Goal: Information Seeking & Learning: Learn about a topic

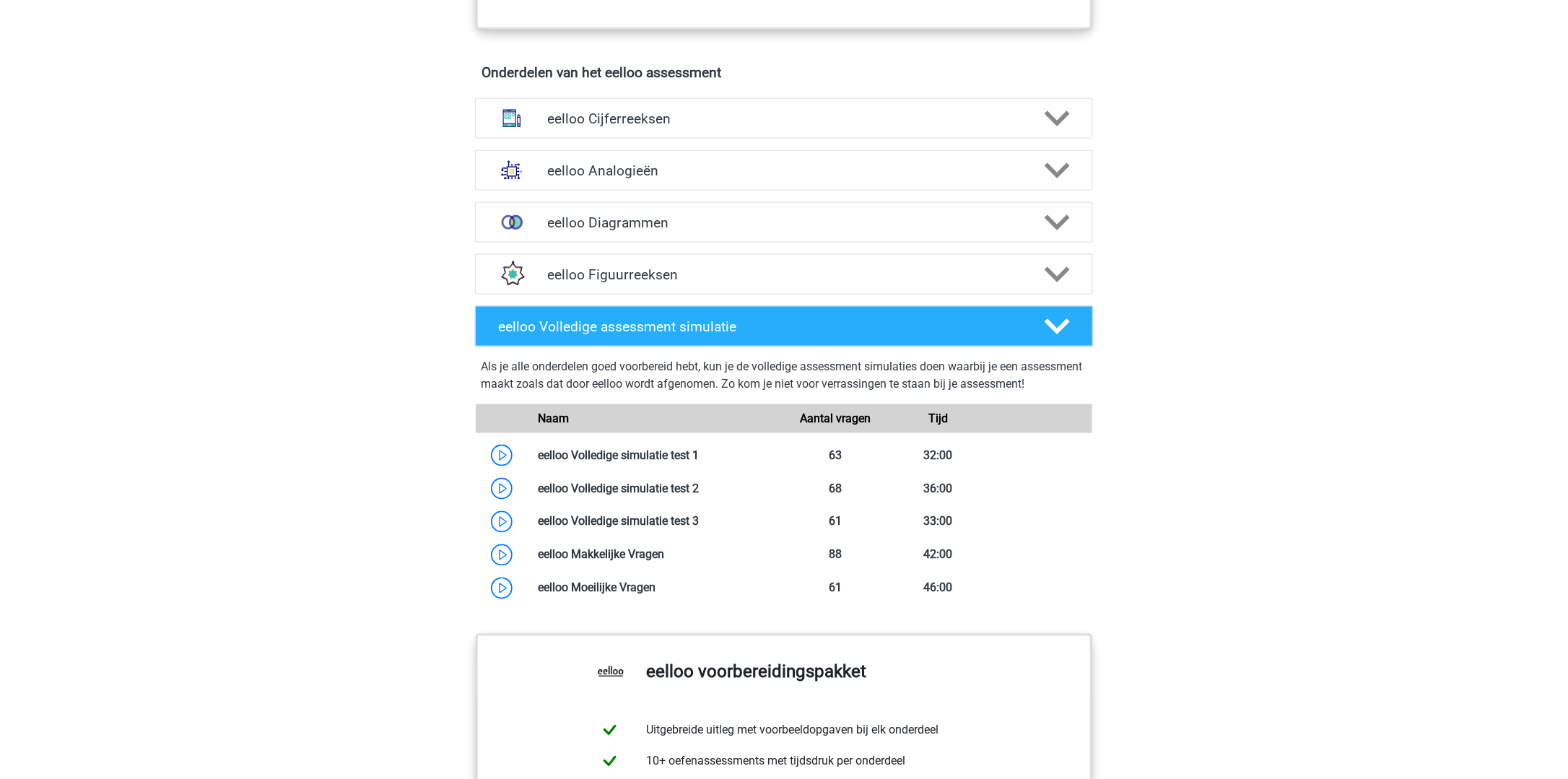
scroll to position [866, 0]
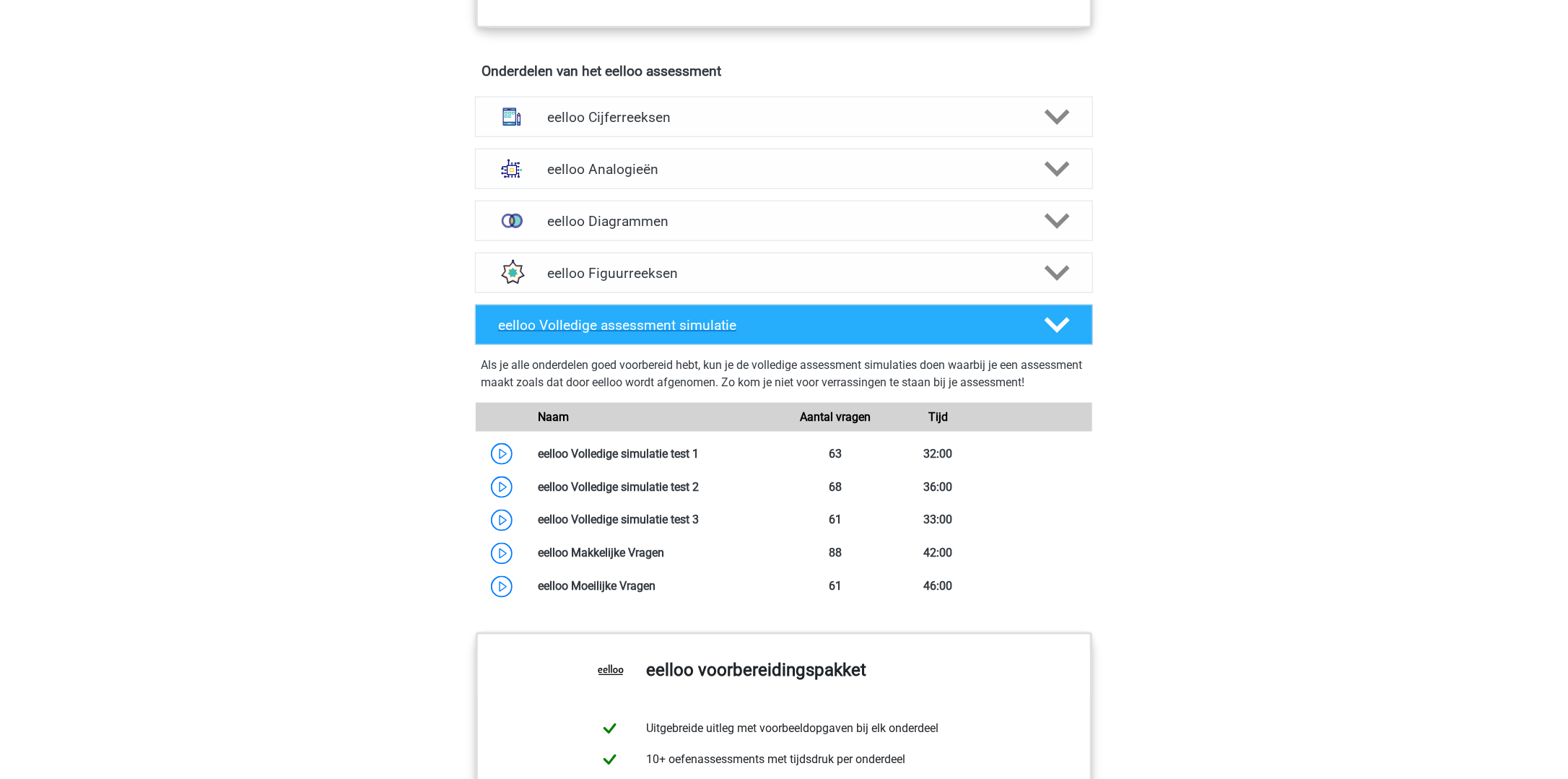
click at [689, 332] on h4 "eelloo Volledige assessment simulatie" at bounding box center [760, 325] width 523 height 17
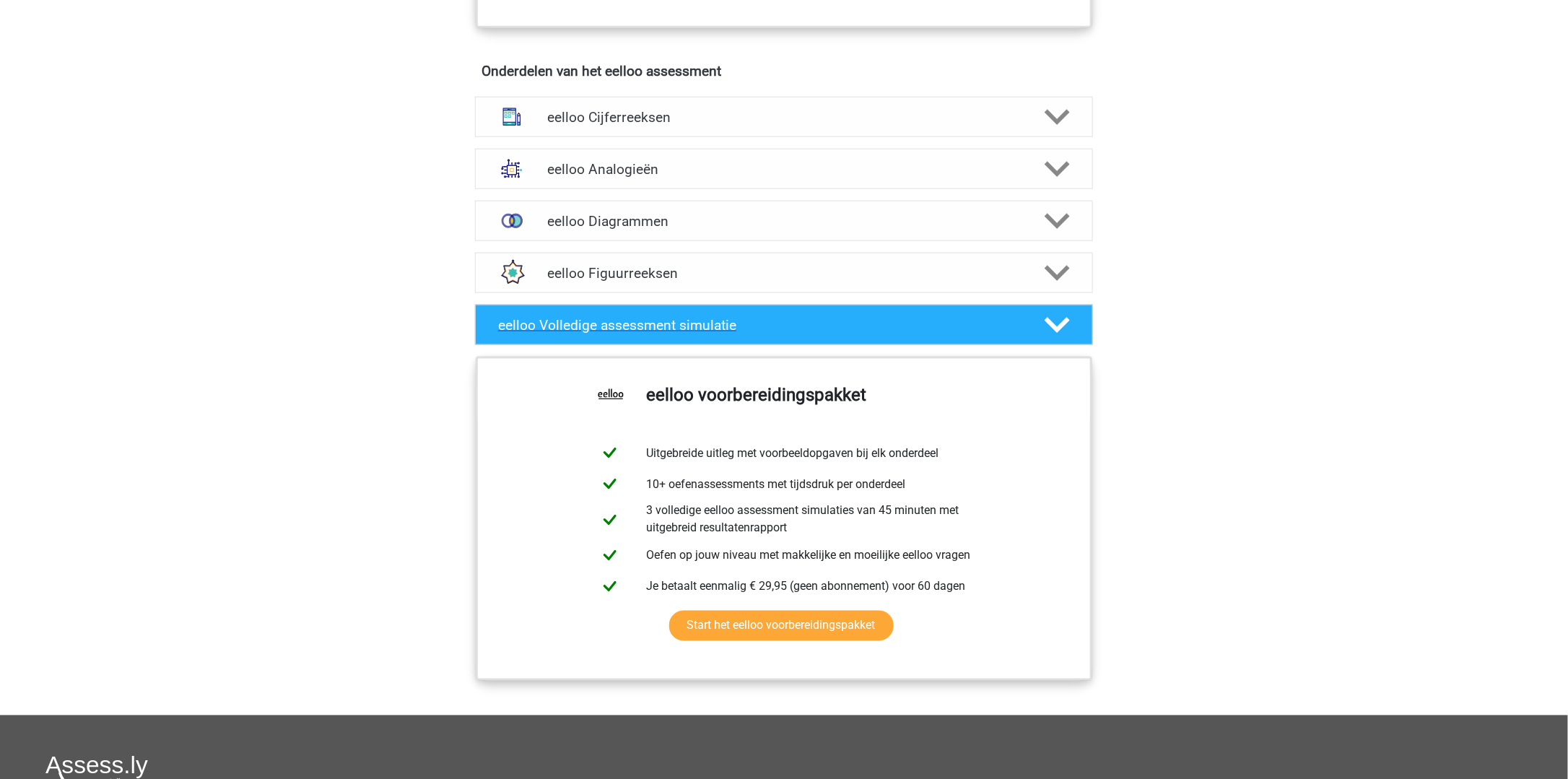
click at [689, 332] on h4 "eelloo Volledige assessment simulatie" at bounding box center [760, 325] width 523 height 17
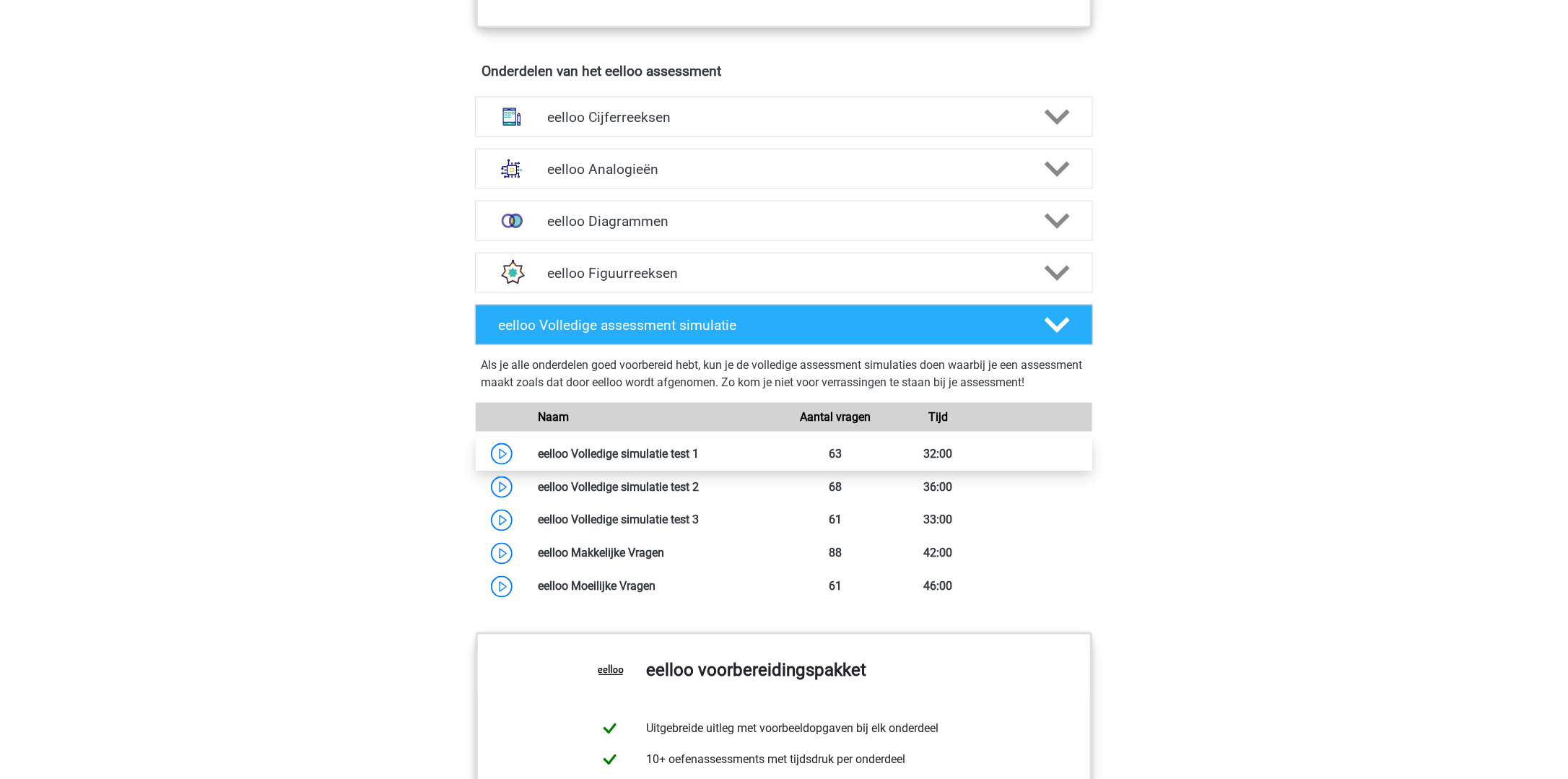
click at [699, 460] on link at bounding box center [699, 453] width 0 height 13
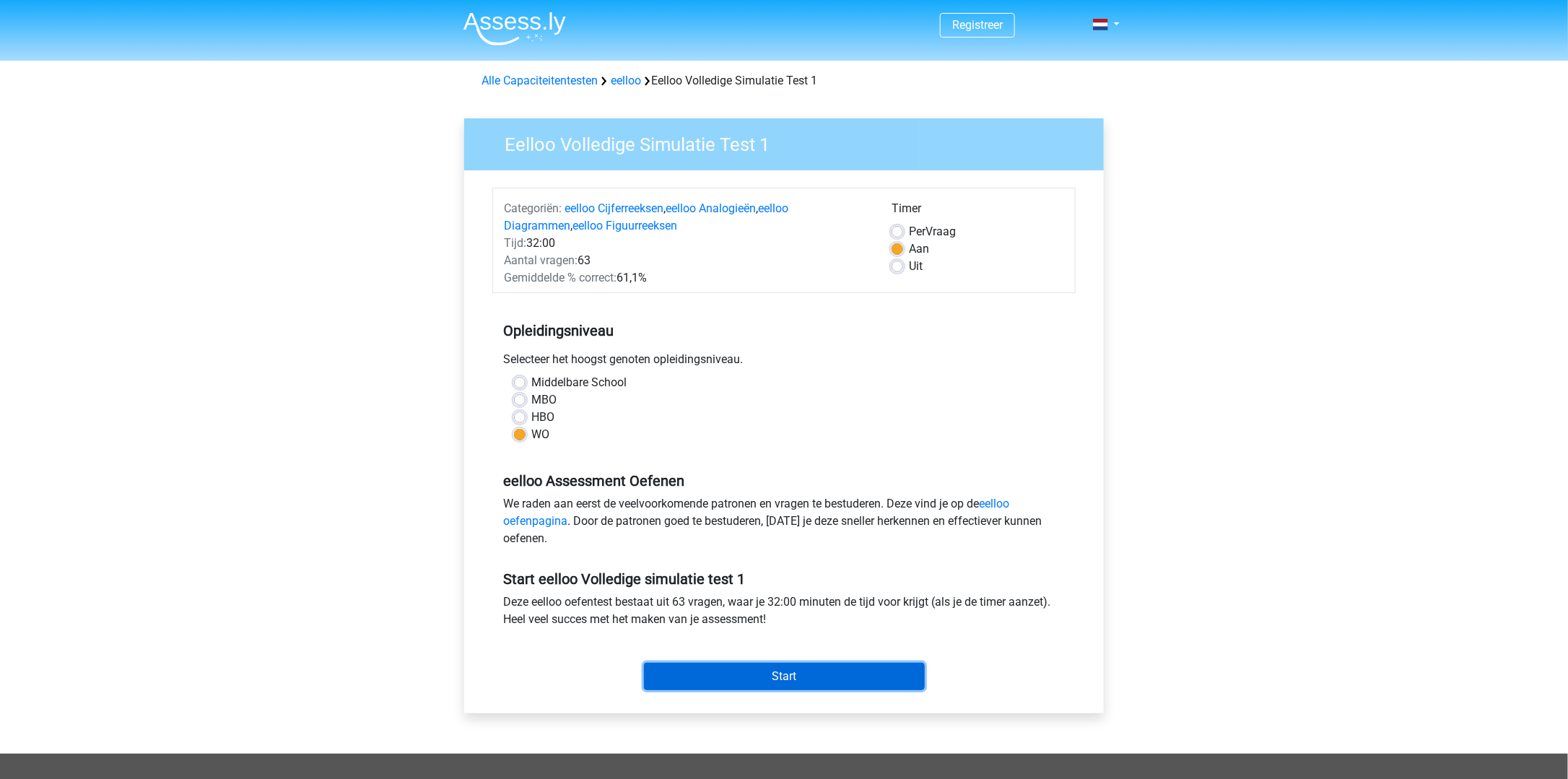
click at [772, 674] on input "Start" at bounding box center [784, 676] width 281 height 28
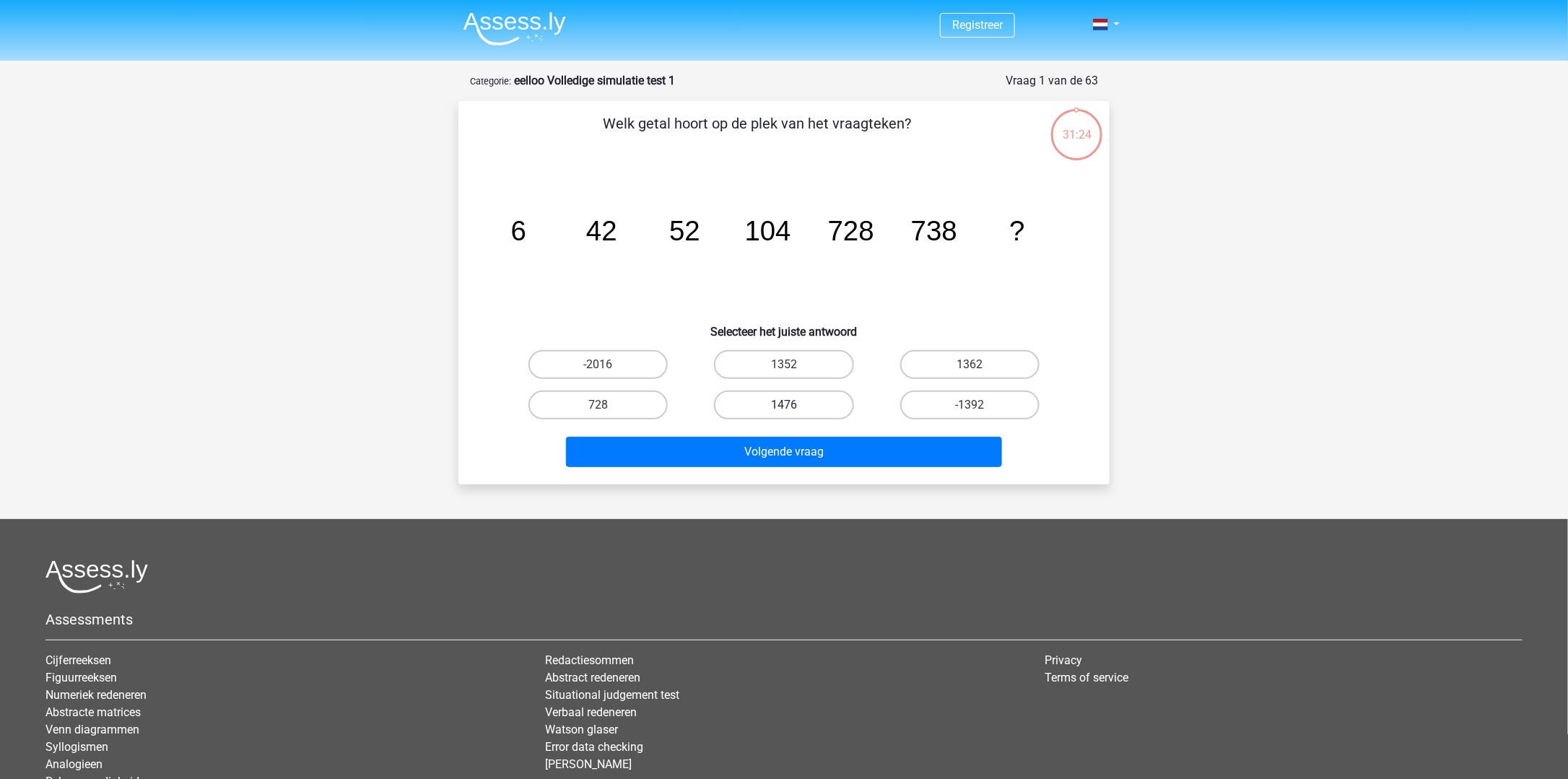
click at [798, 407] on label "1476" at bounding box center [783, 404] width 139 height 29
click at [793, 407] on input "1476" at bounding box center [789, 410] width 9 height 9
radio input "true"
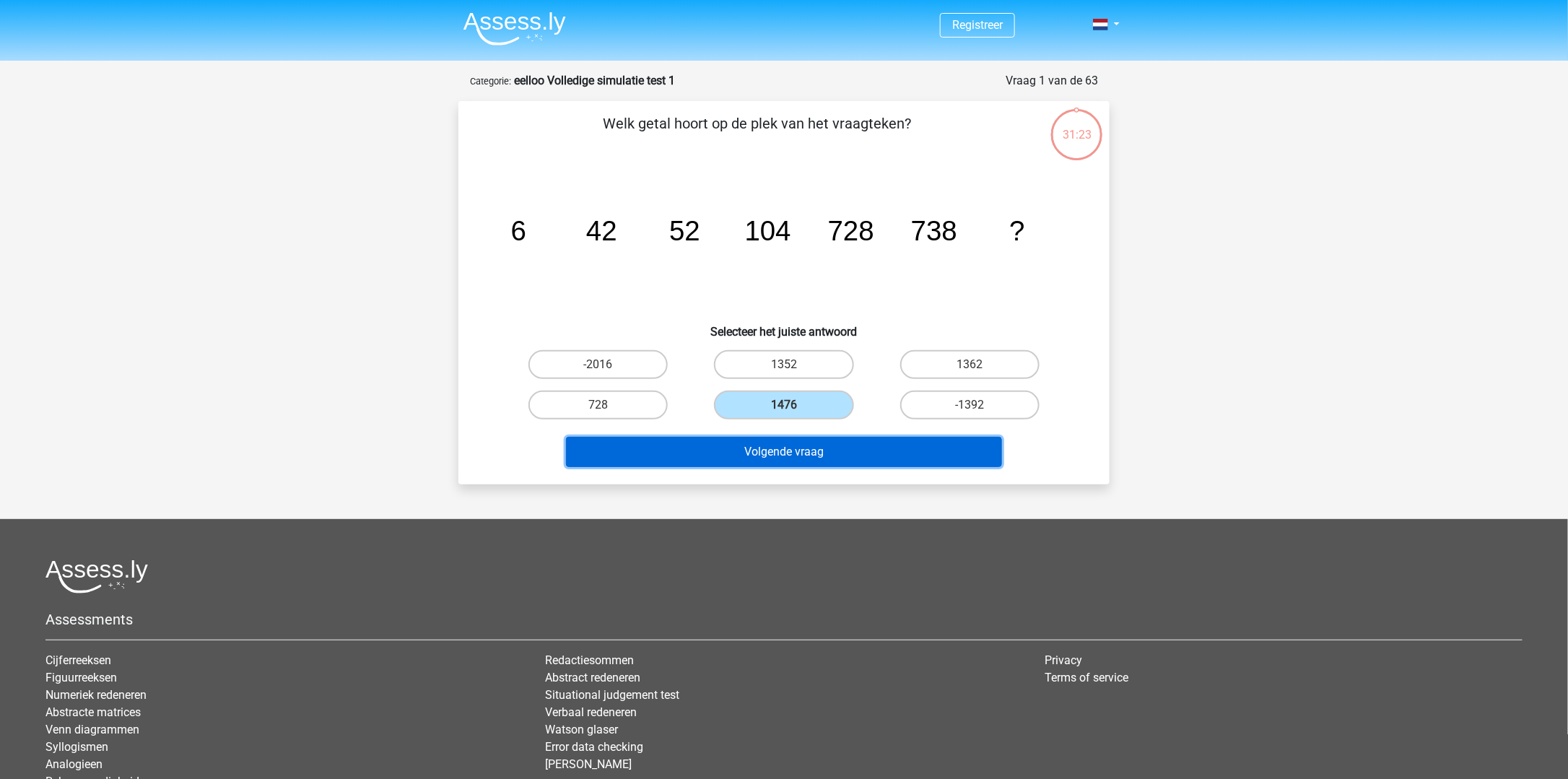
click at [793, 446] on button "Volgende vraag" at bounding box center [784, 452] width 437 height 31
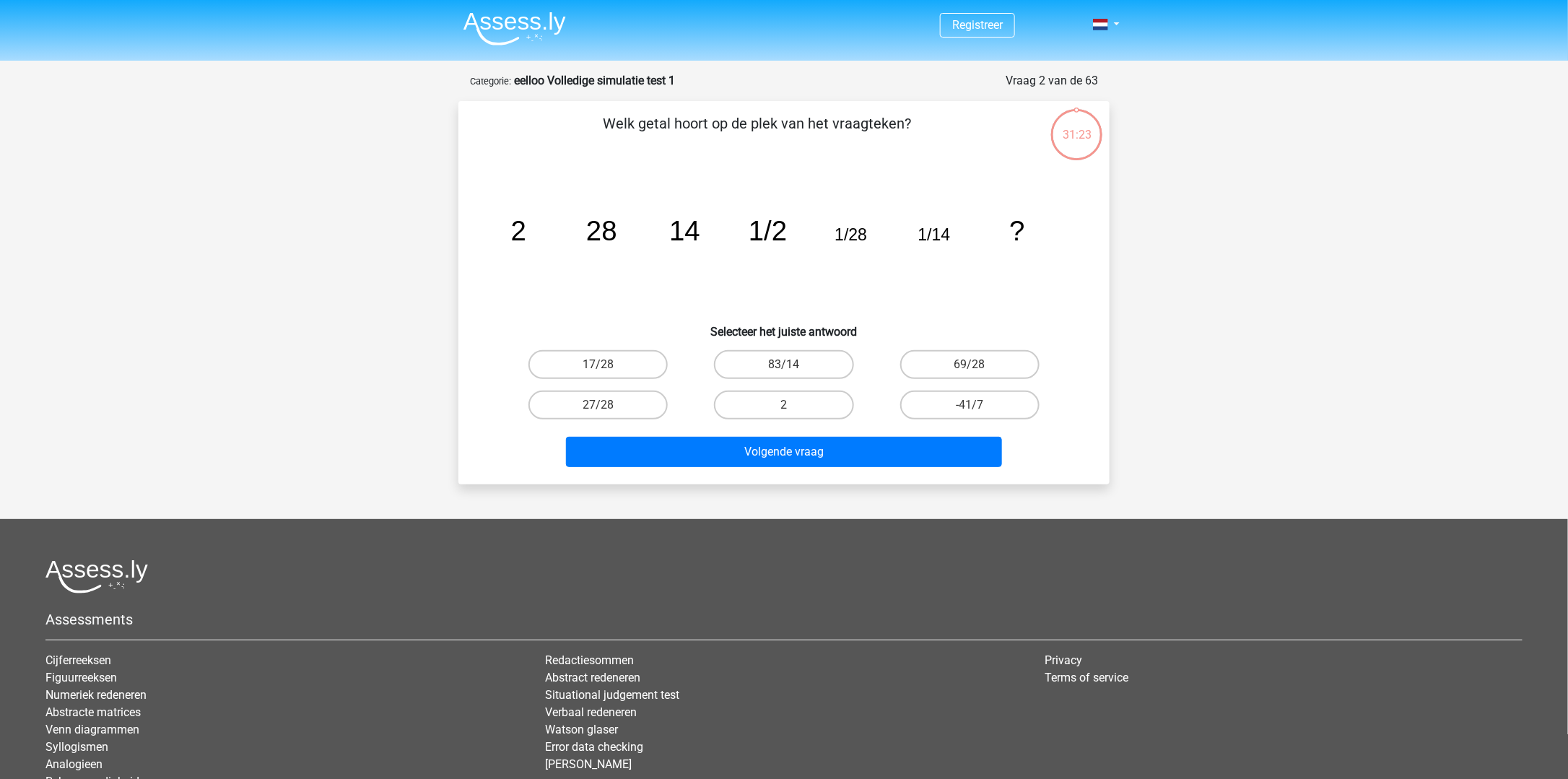
scroll to position [72, 0]
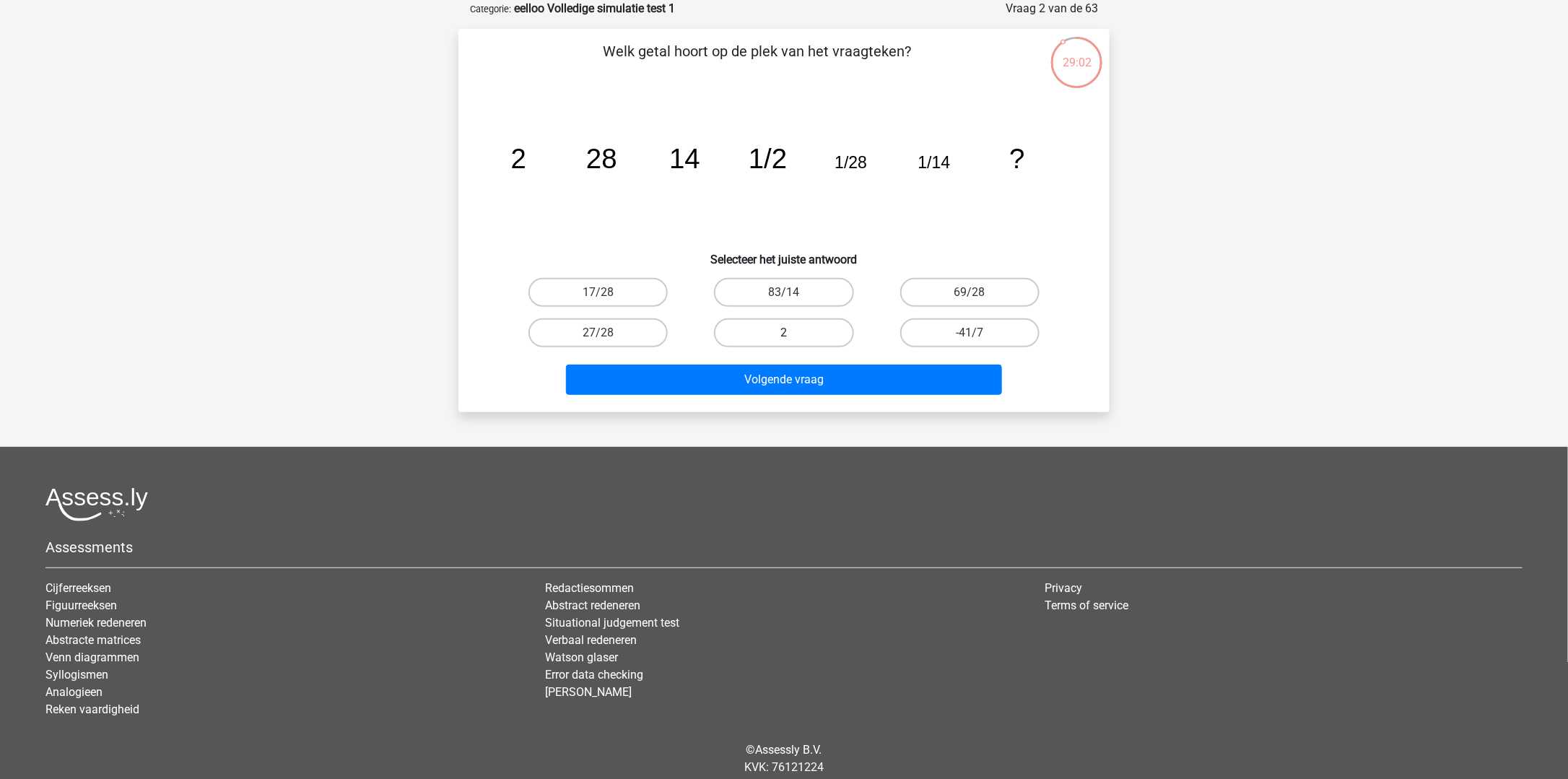
click at [805, 326] on label "2" at bounding box center [783, 332] width 139 height 29
click at [793, 333] on input "2" at bounding box center [789, 338] width 9 height 9
radio input "true"
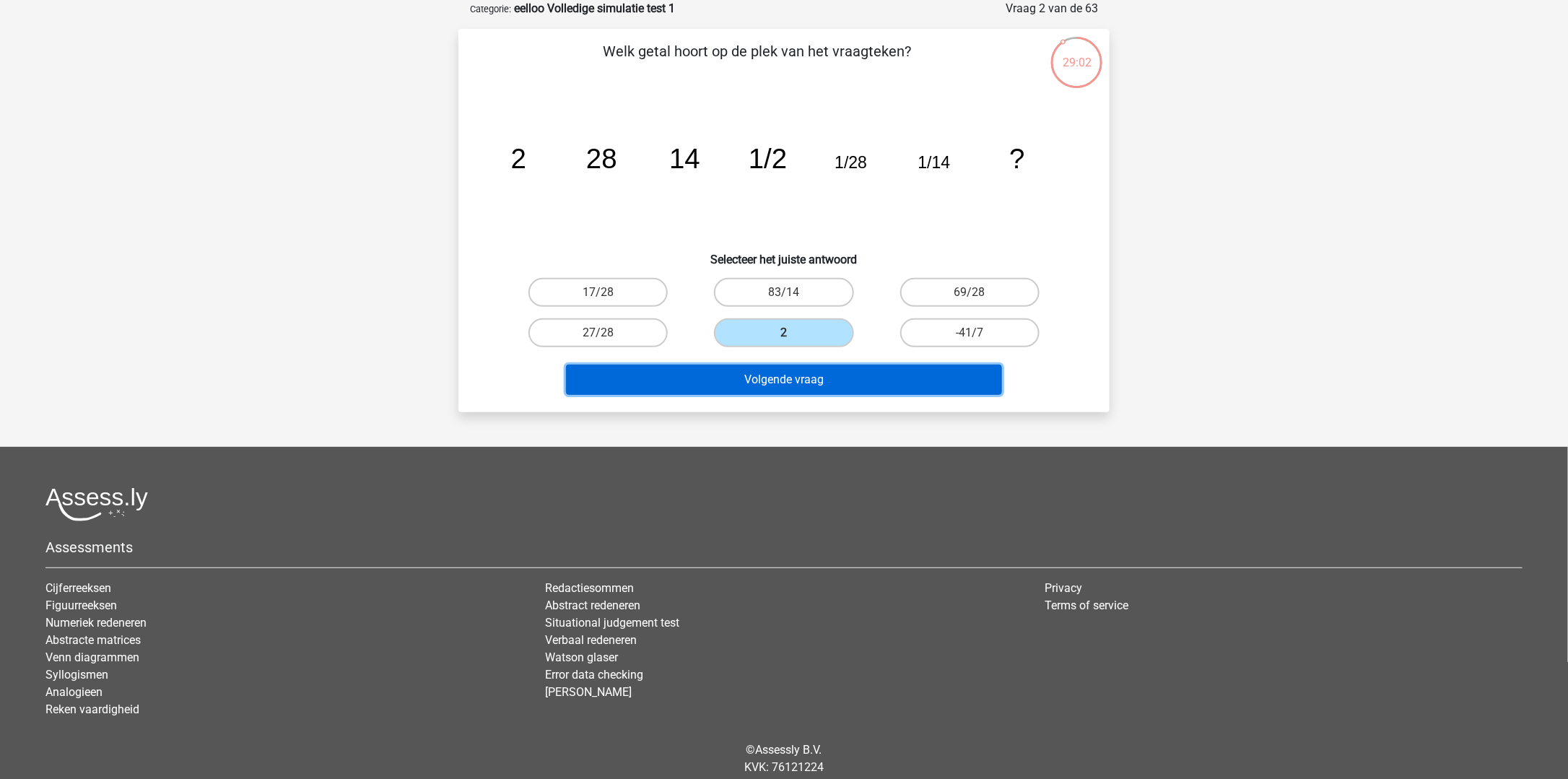
click at [815, 386] on button "Volgende vraag" at bounding box center [784, 379] width 437 height 31
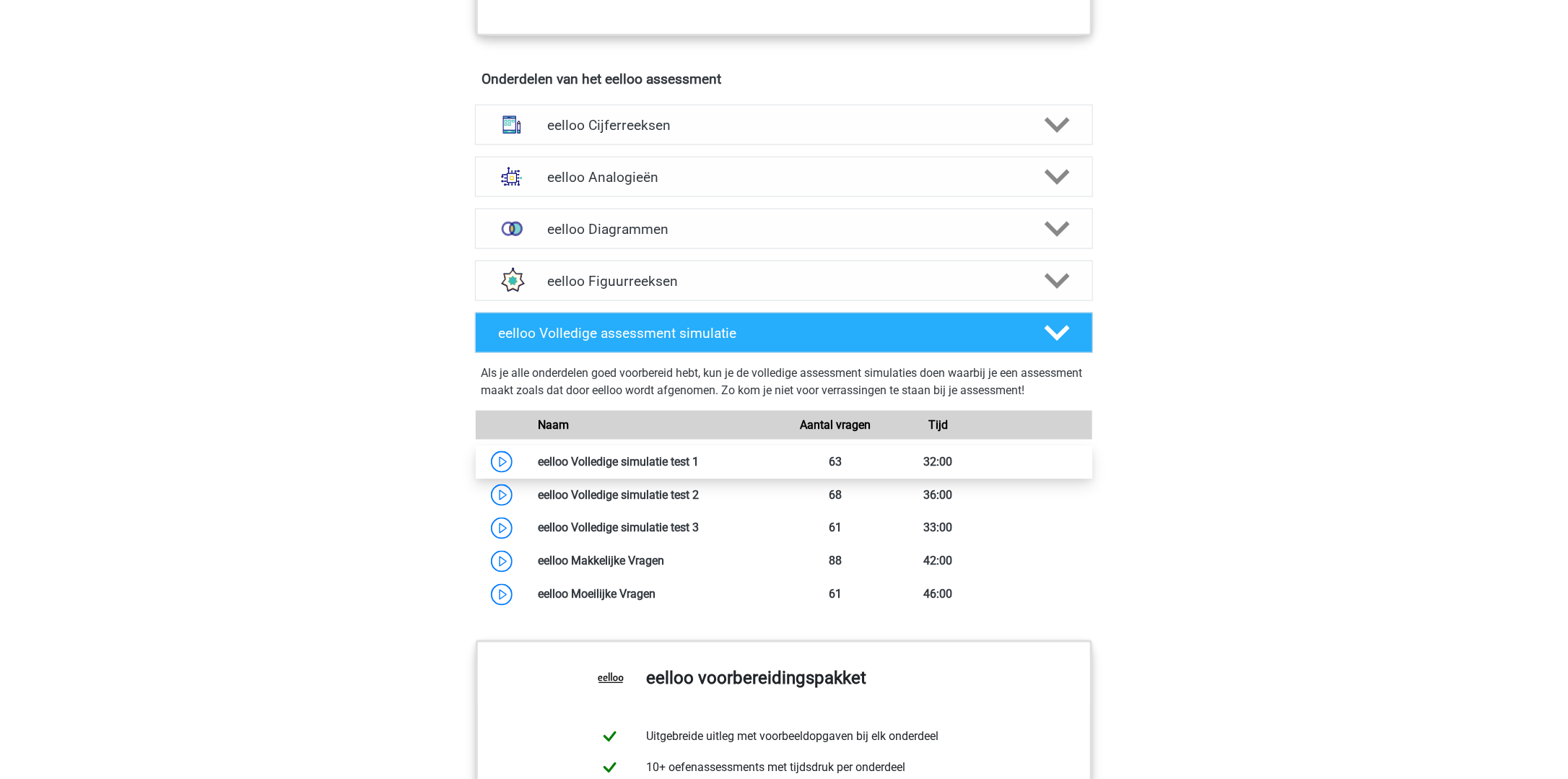
scroll to position [938, 0]
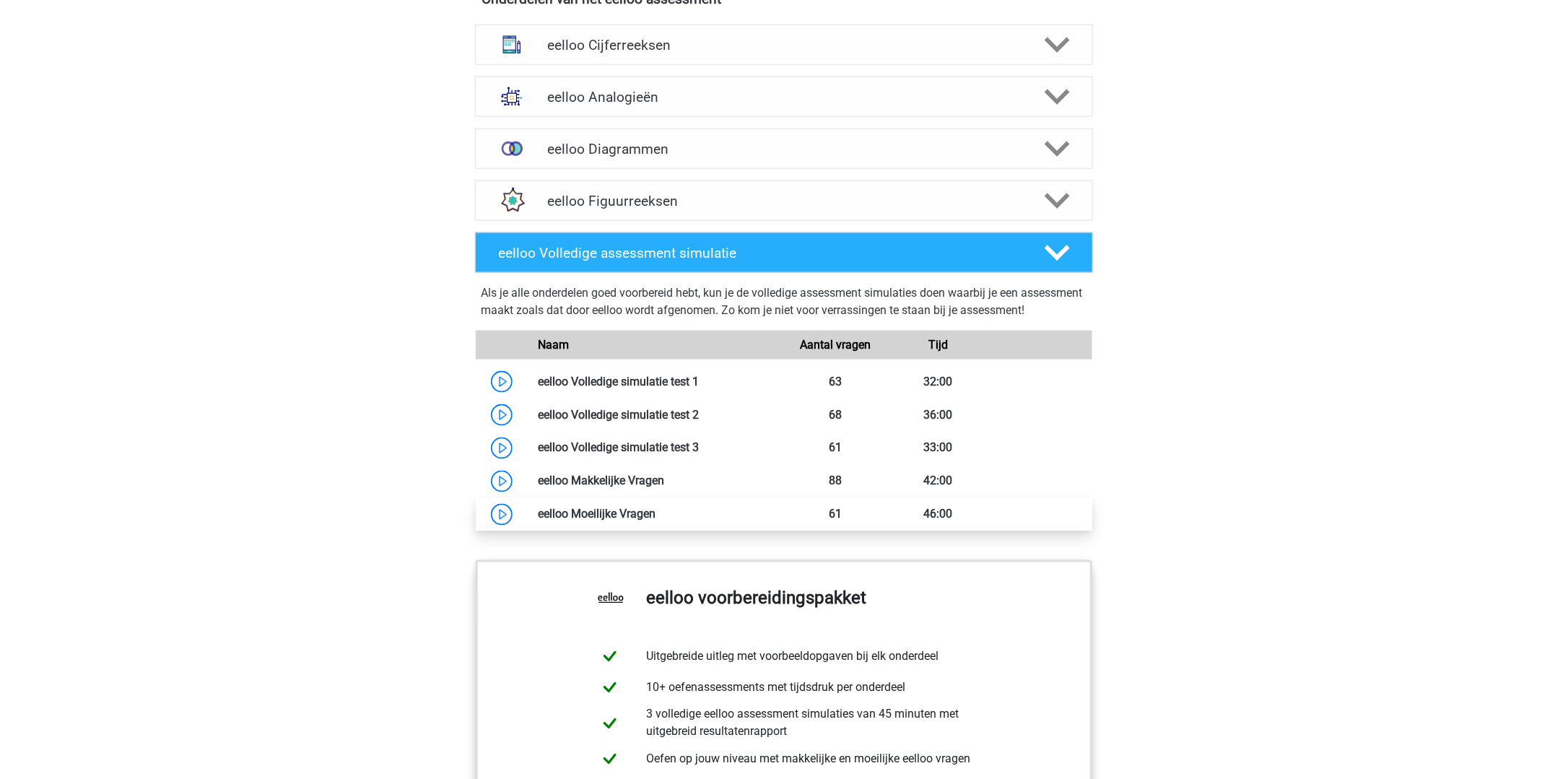
click at [656, 521] on link at bounding box center [656, 514] width 0 height 13
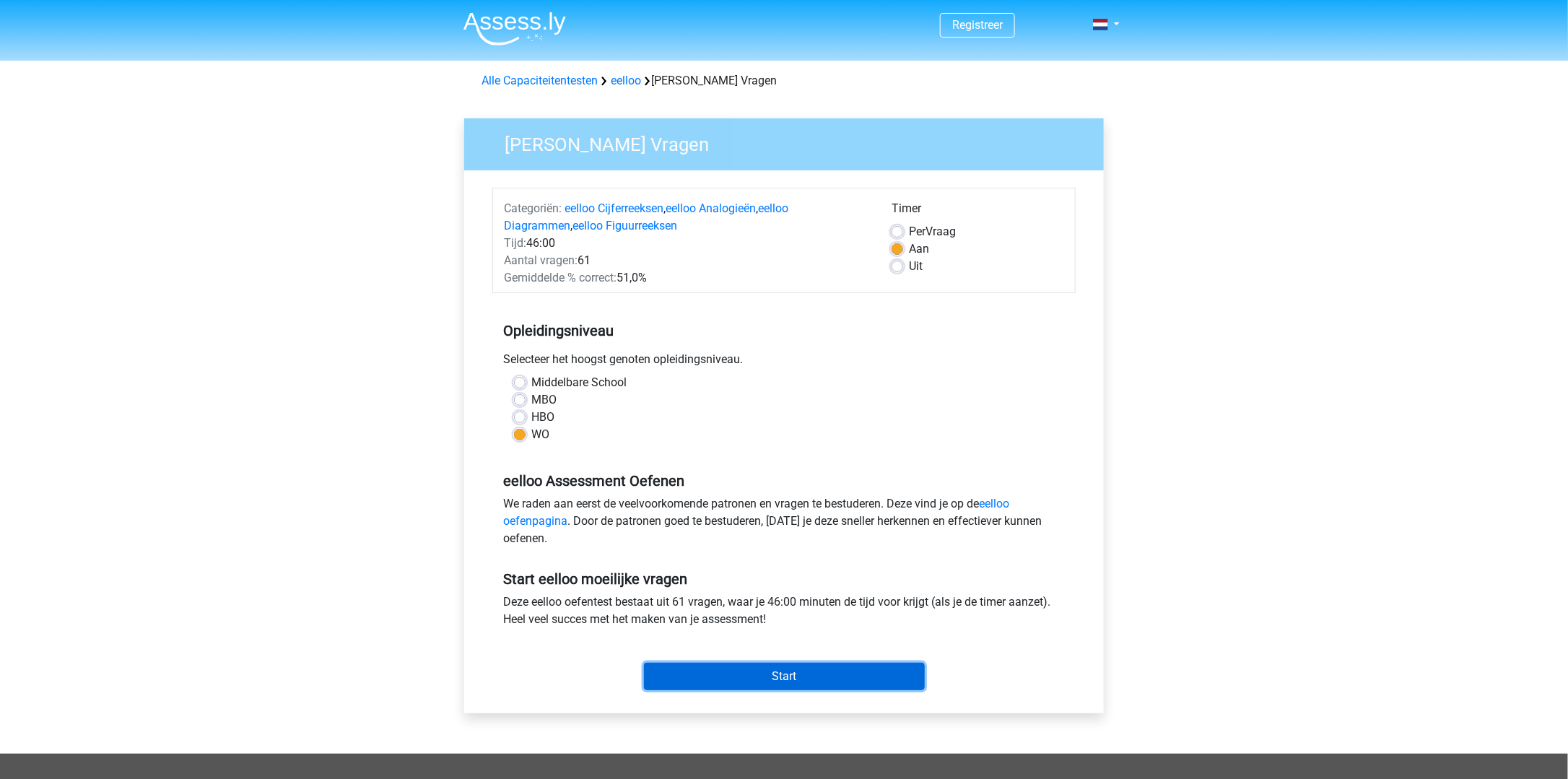
click at [767, 671] on input "Start" at bounding box center [784, 676] width 281 height 28
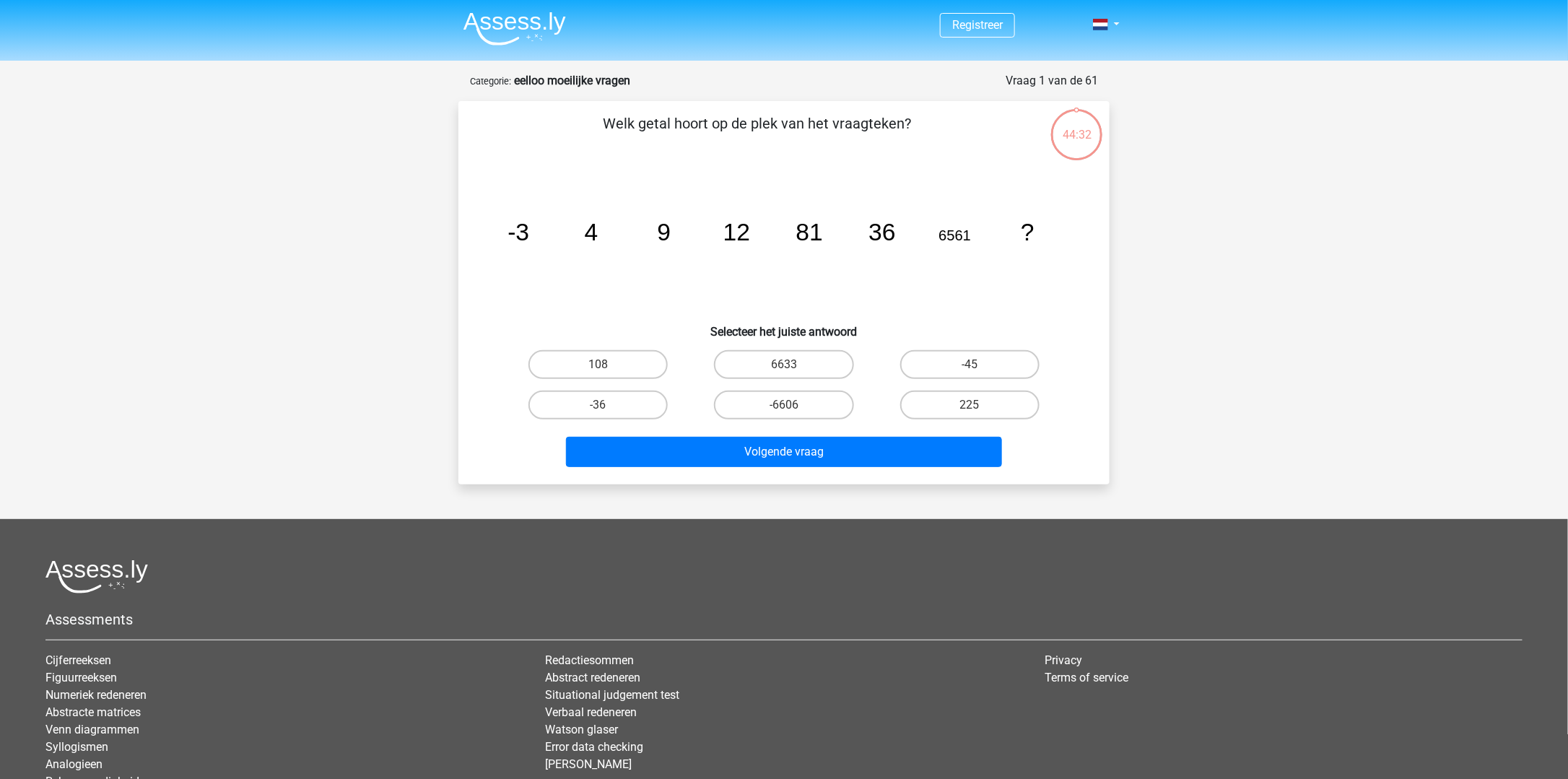
click at [603, 345] on div "108" at bounding box center [598, 364] width 186 height 40
click at [601, 362] on label "108" at bounding box center [597, 364] width 139 height 29
click at [601, 364] on input "108" at bounding box center [603, 369] width 9 height 9
radio input "true"
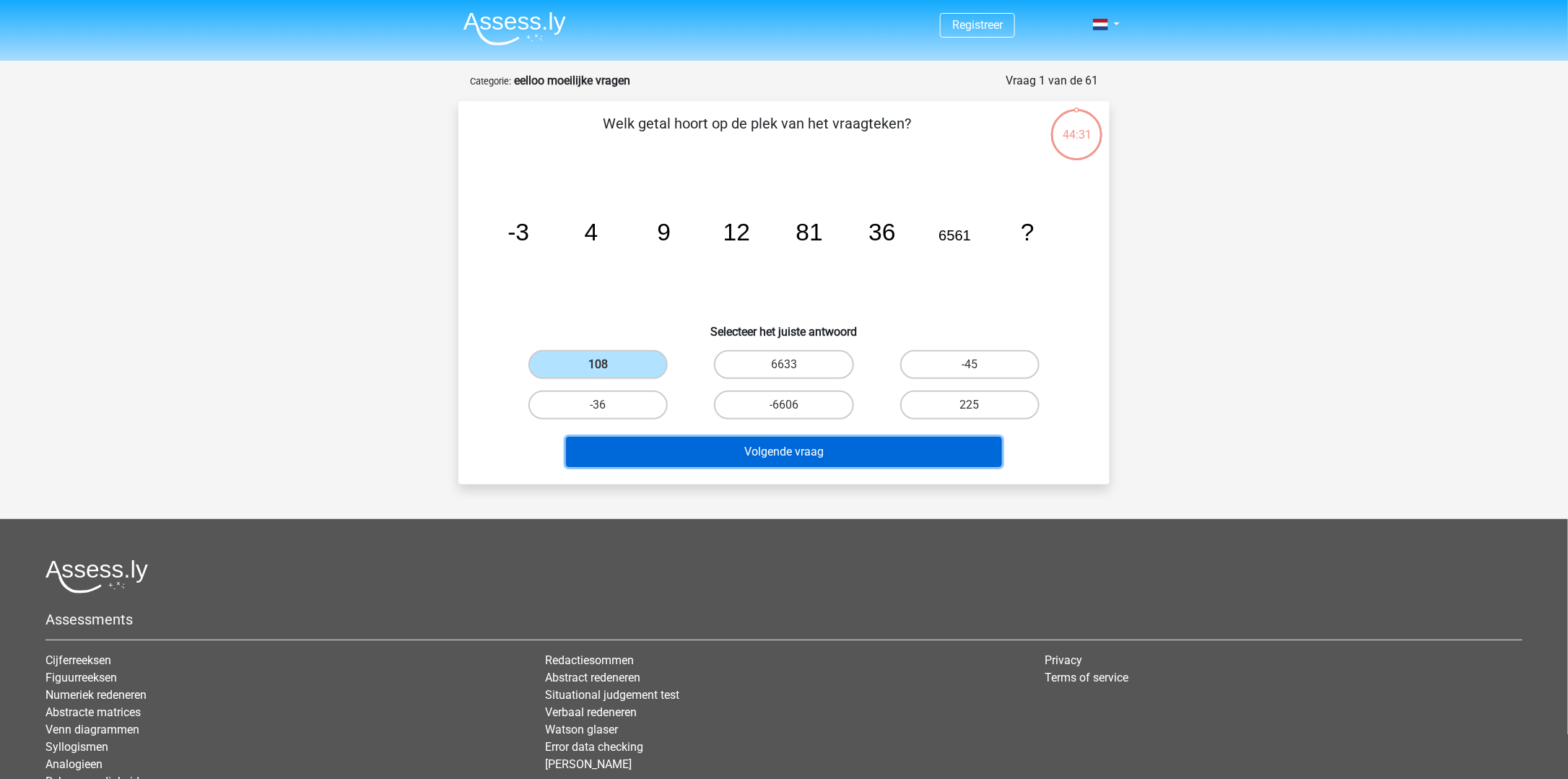
click at [828, 455] on button "Volgende vraag" at bounding box center [784, 452] width 437 height 31
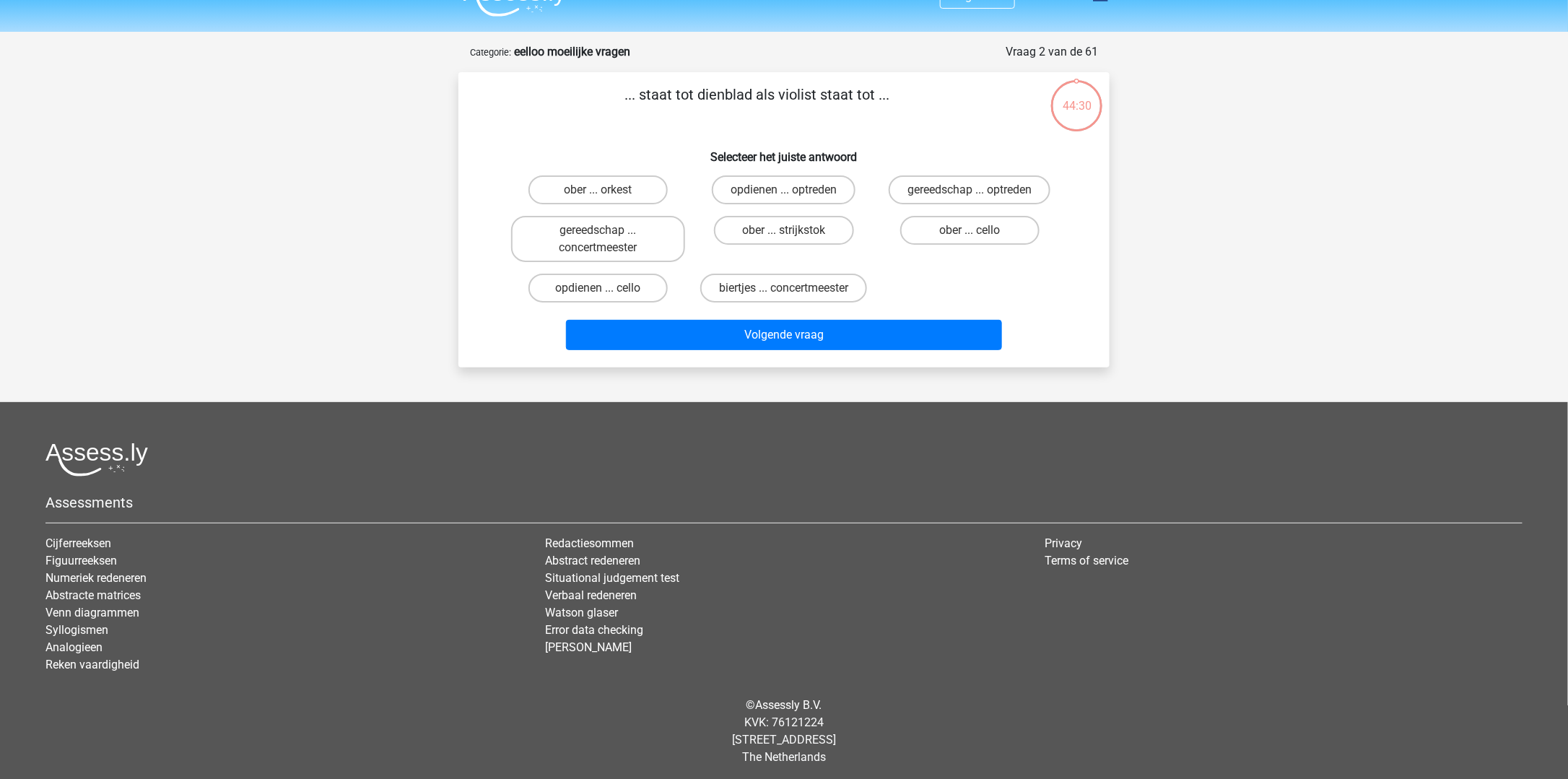
scroll to position [31, 0]
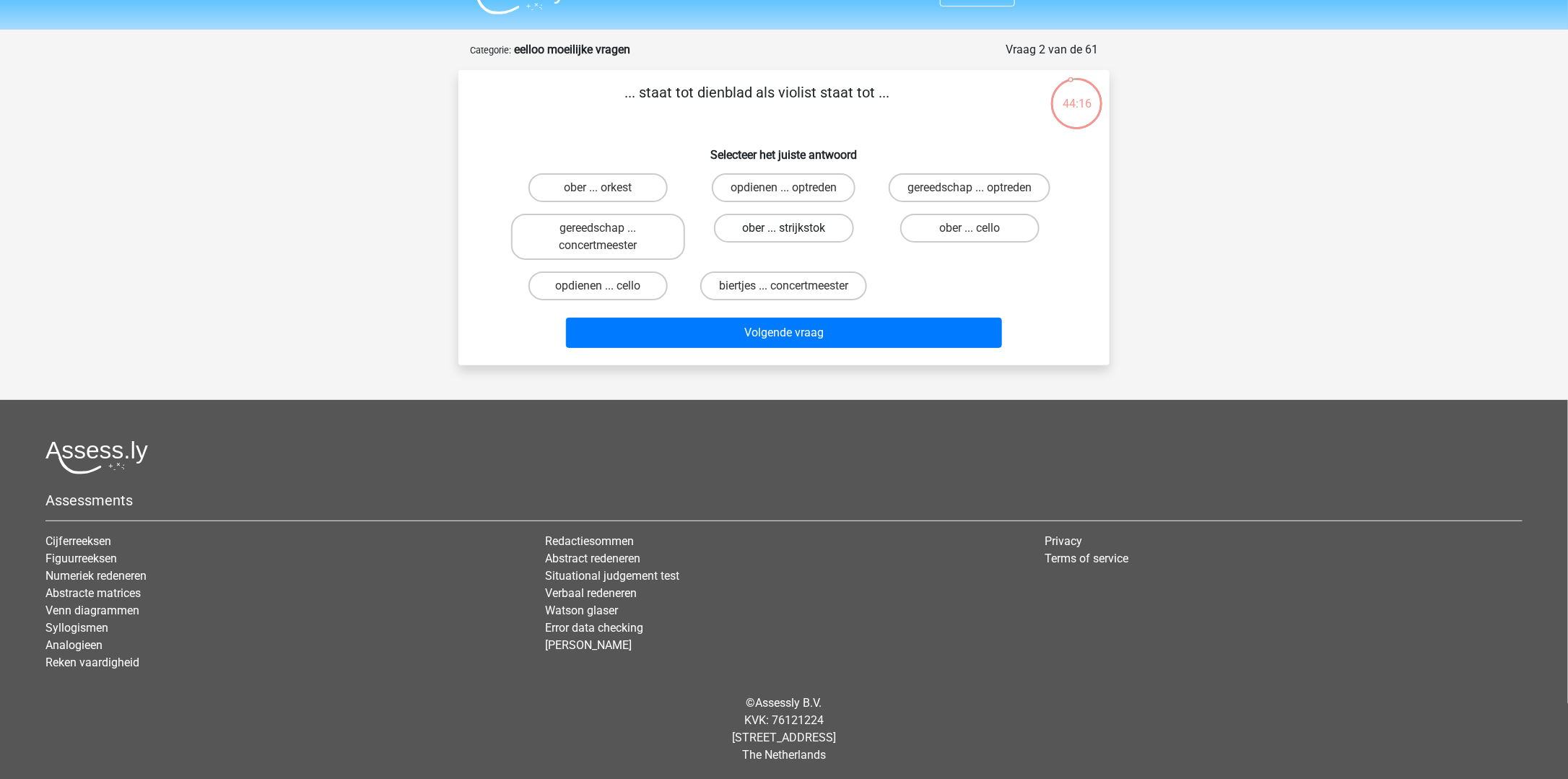
click at [815, 233] on label "ober ... strijkstok" at bounding box center [783, 227] width 139 height 29
click at [793, 233] on input "ober ... strijkstok" at bounding box center [789, 233] width 9 height 9
radio input "true"
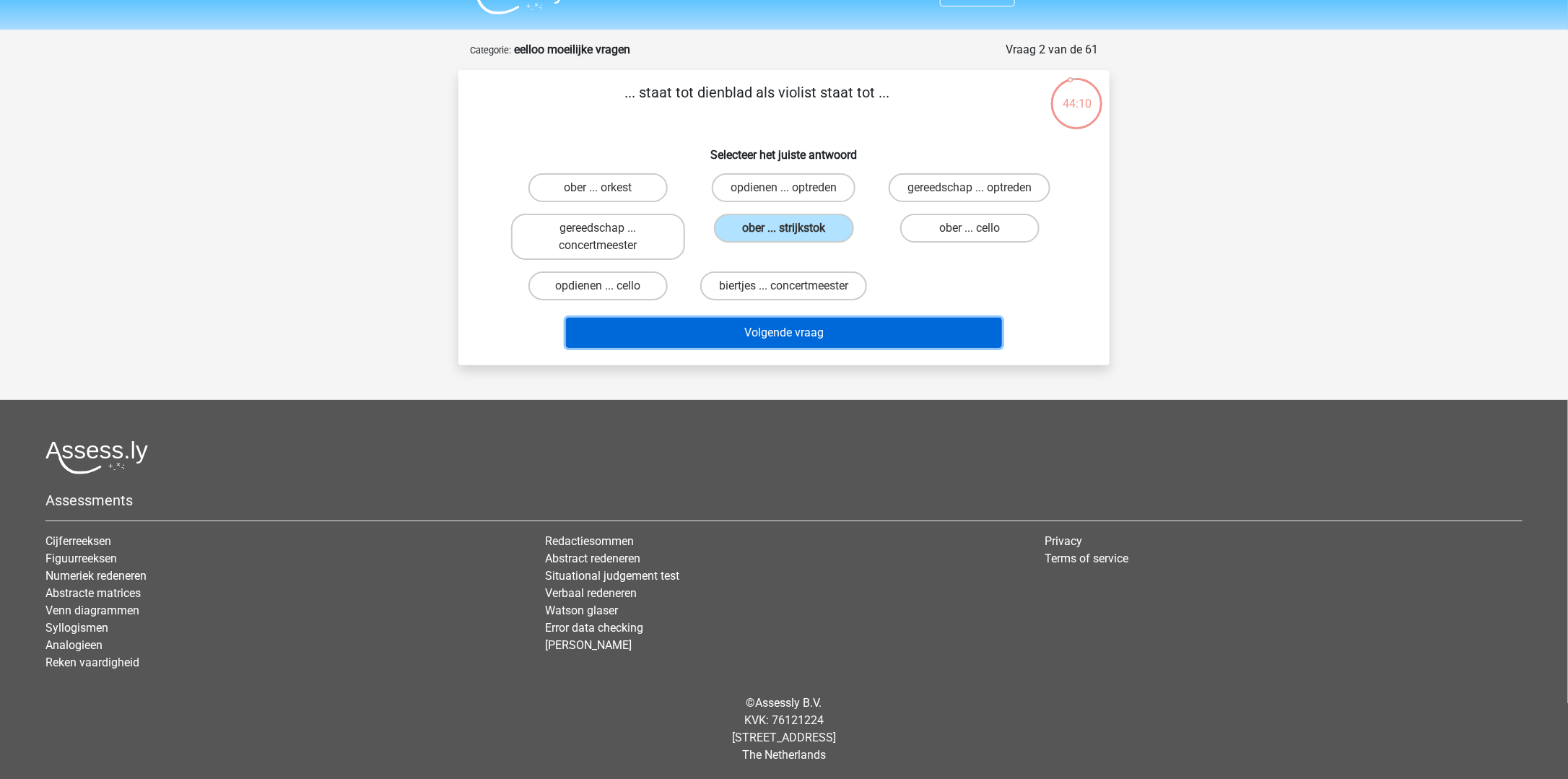
click at [864, 336] on button "Volgende vraag" at bounding box center [784, 333] width 437 height 31
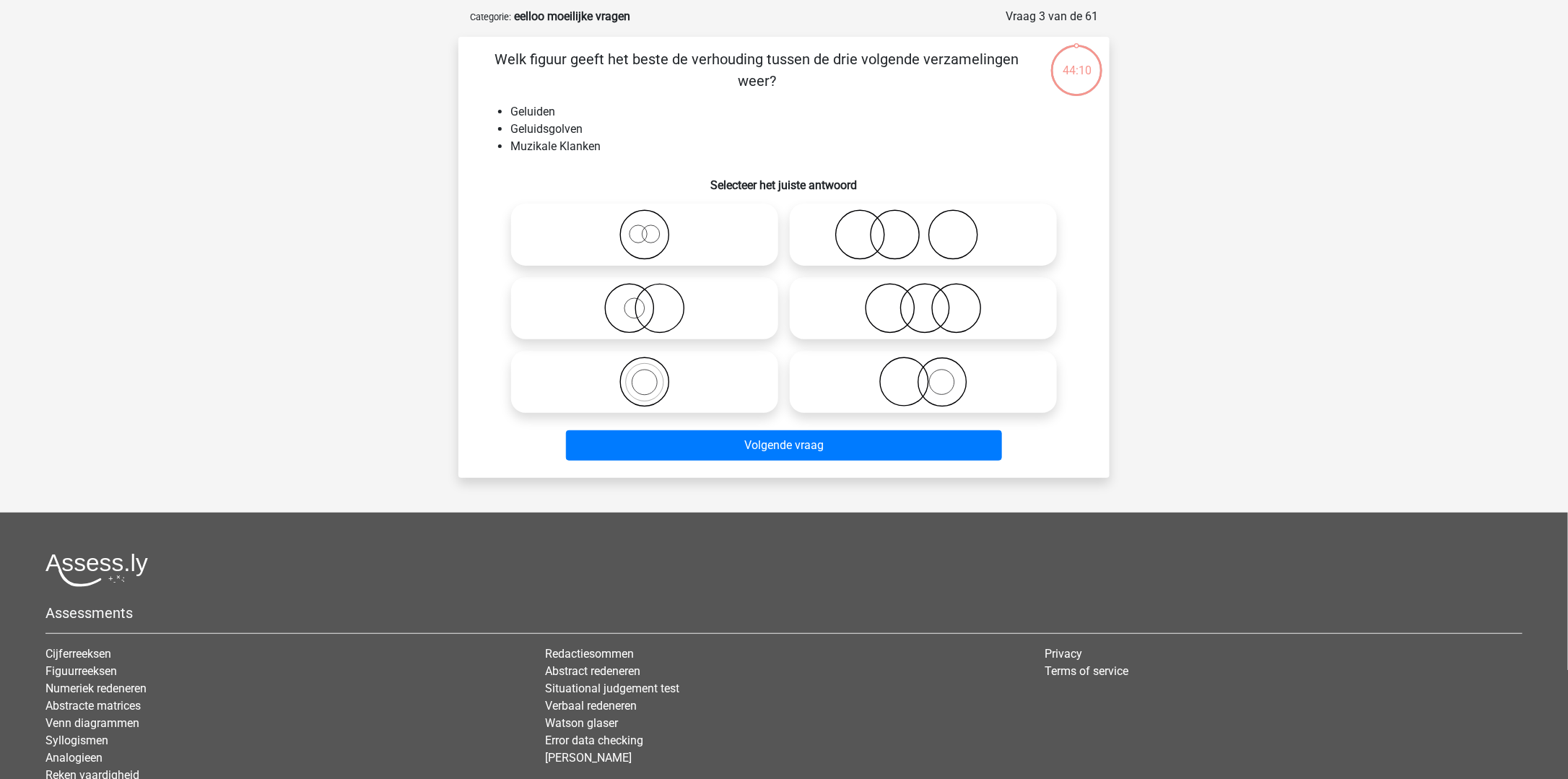
scroll to position [72, 0]
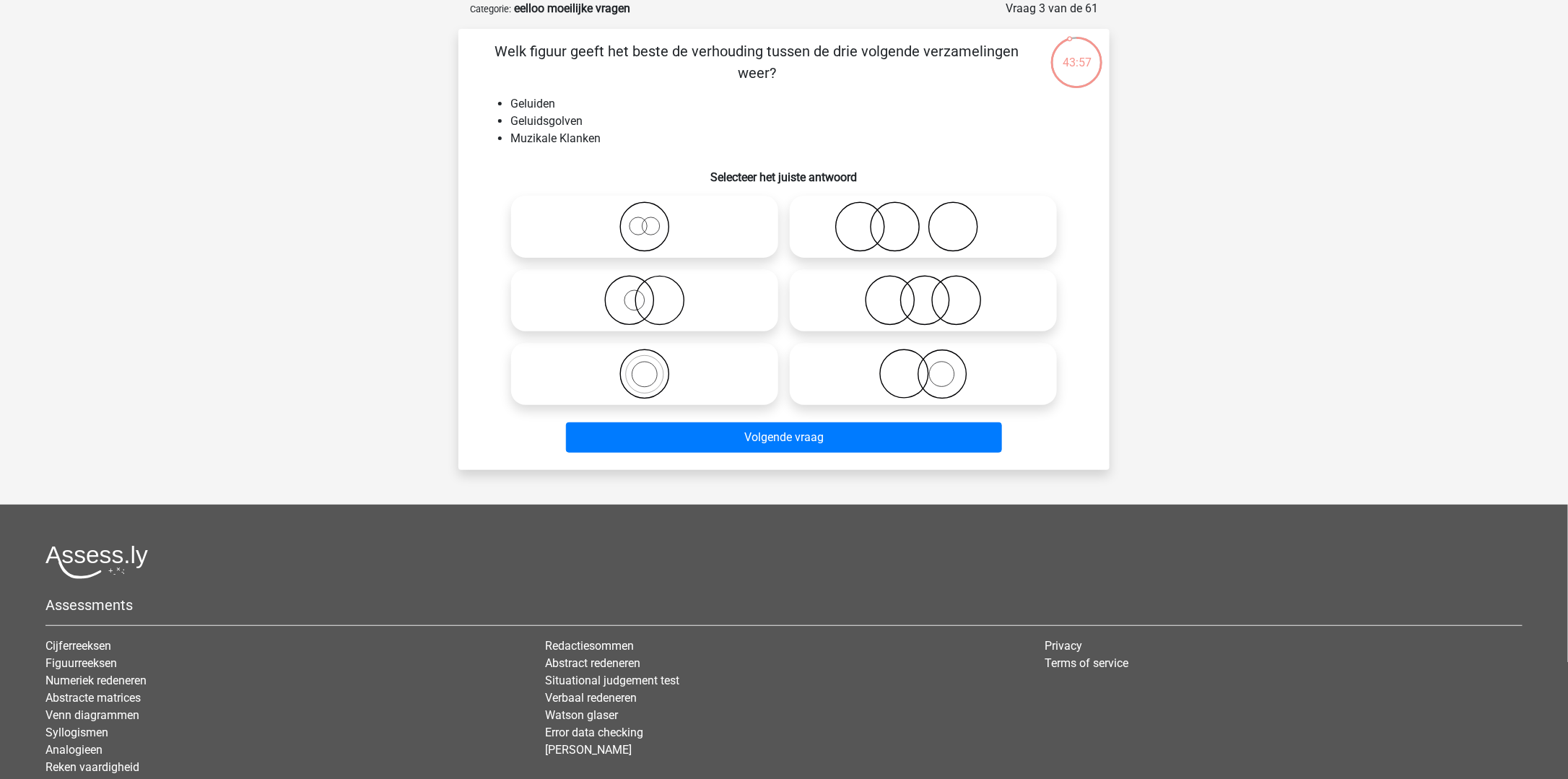
click at [658, 310] on icon at bounding box center [645, 300] width 256 height 50
click at [654, 293] on input "radio" at bounding box center [649, 288] width 9 height 9
radio input "true"
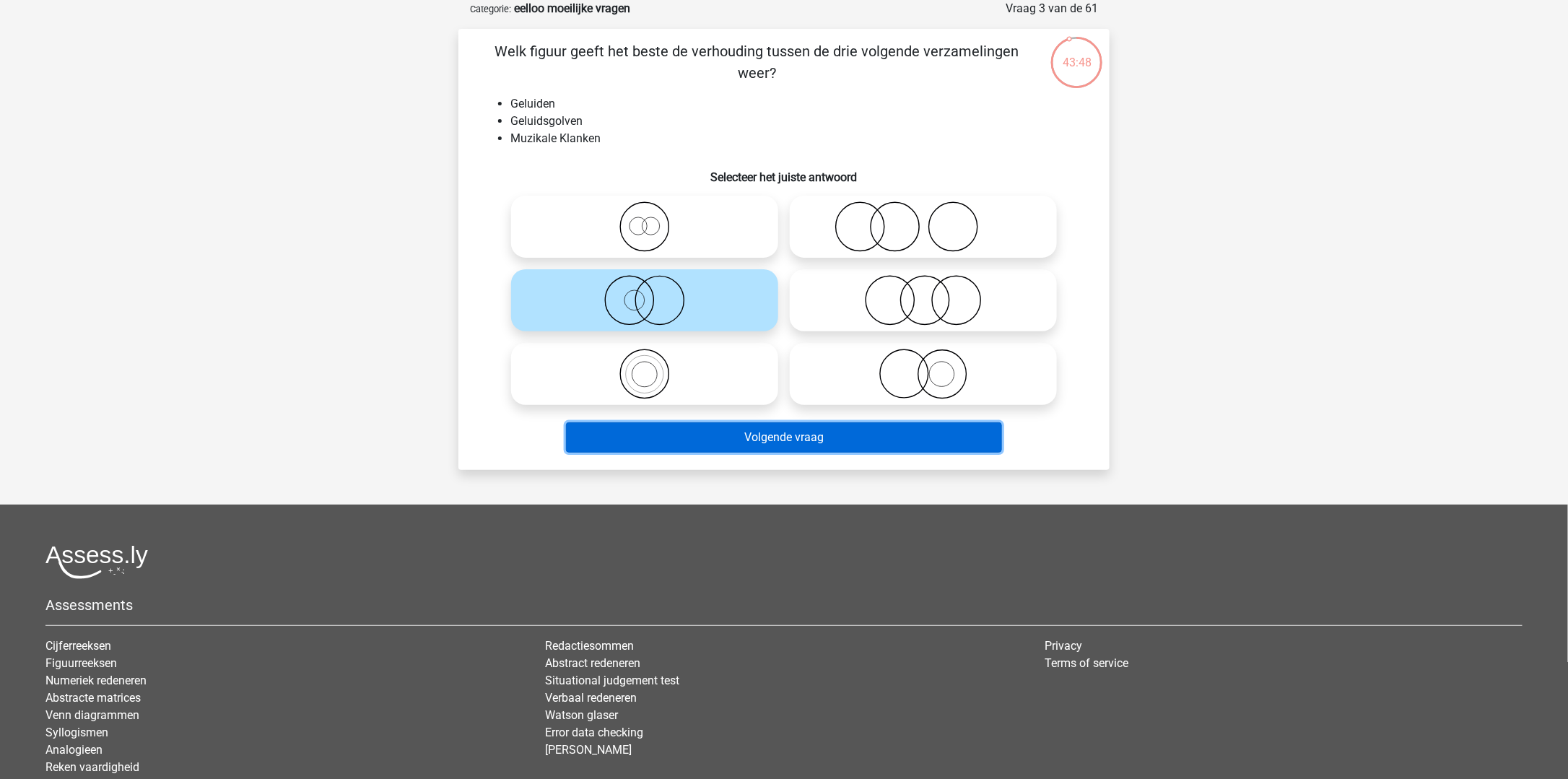
click at [812, 444] on button "Volgende vraag" at bounding box center [784, 437] width 437 height 31
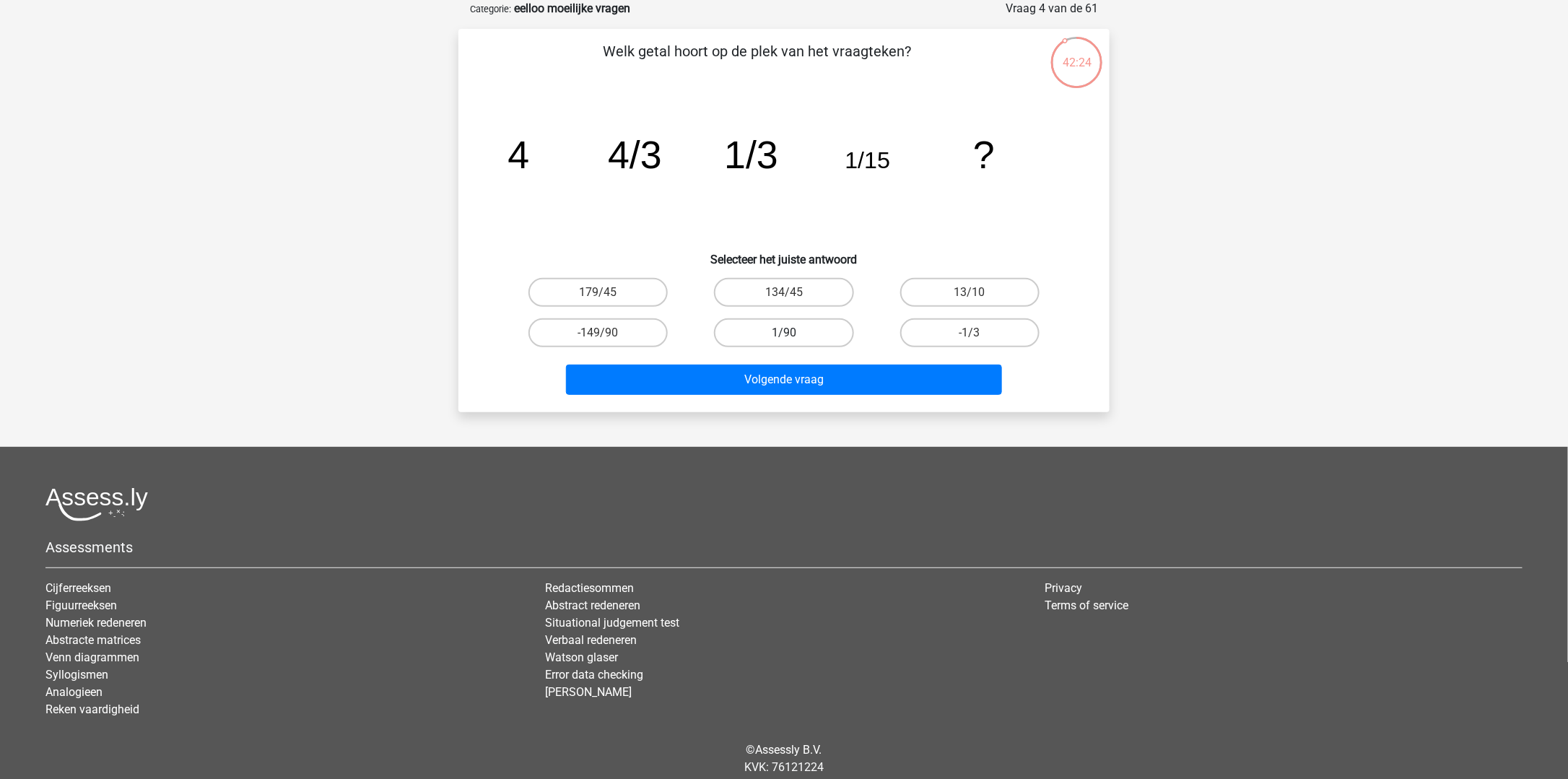
click at [797, 327] on label "1/90" at bounding box center [783, 332] width 139 height 29
click at [793, 333] on input "1/90" at bounding box center [789, 338] width 9 height 9
radio input "true"
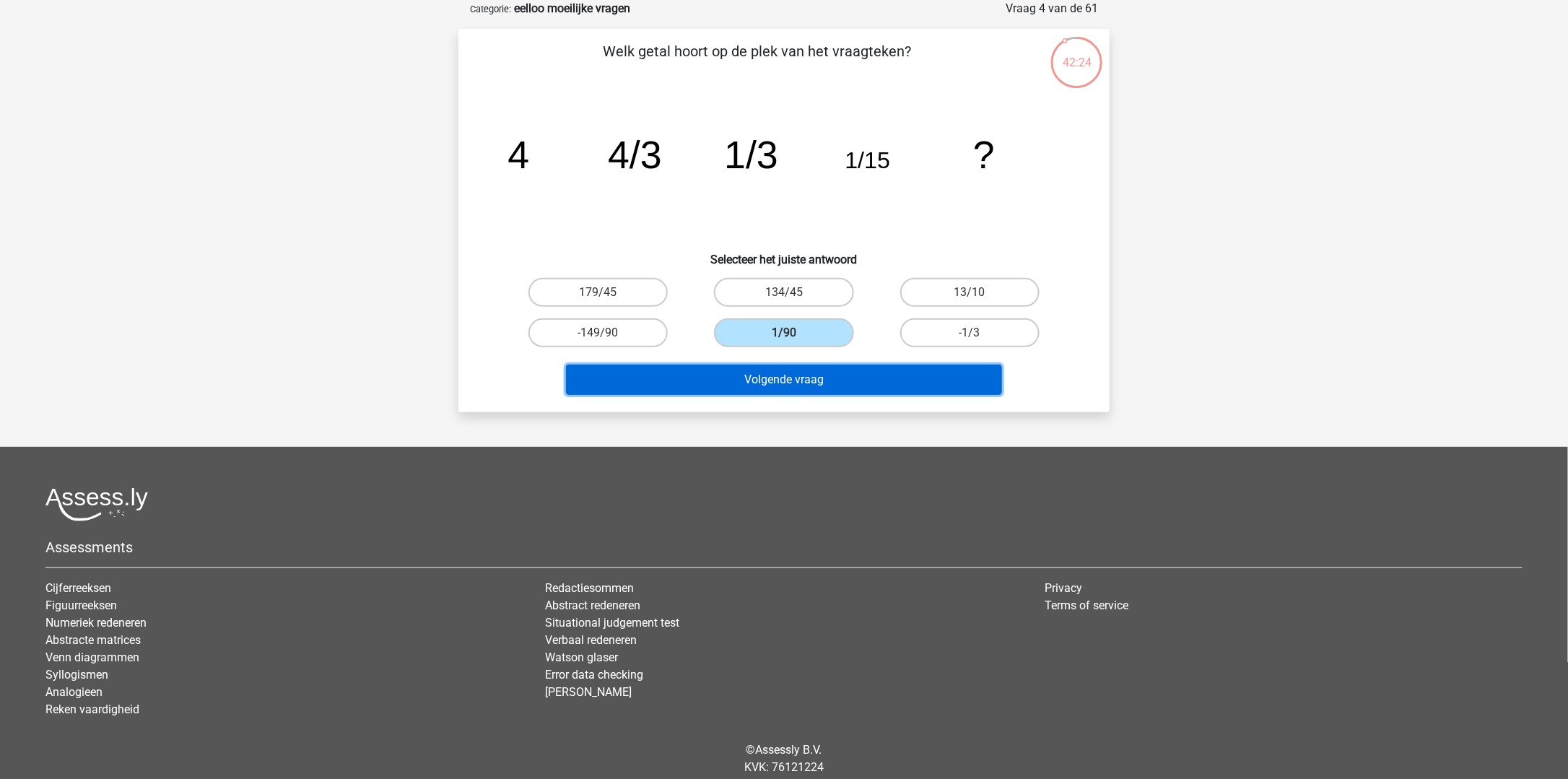
click at [827, 375] on button "Volgende vraag" at bounding box center [784, 379] width 437 height 31
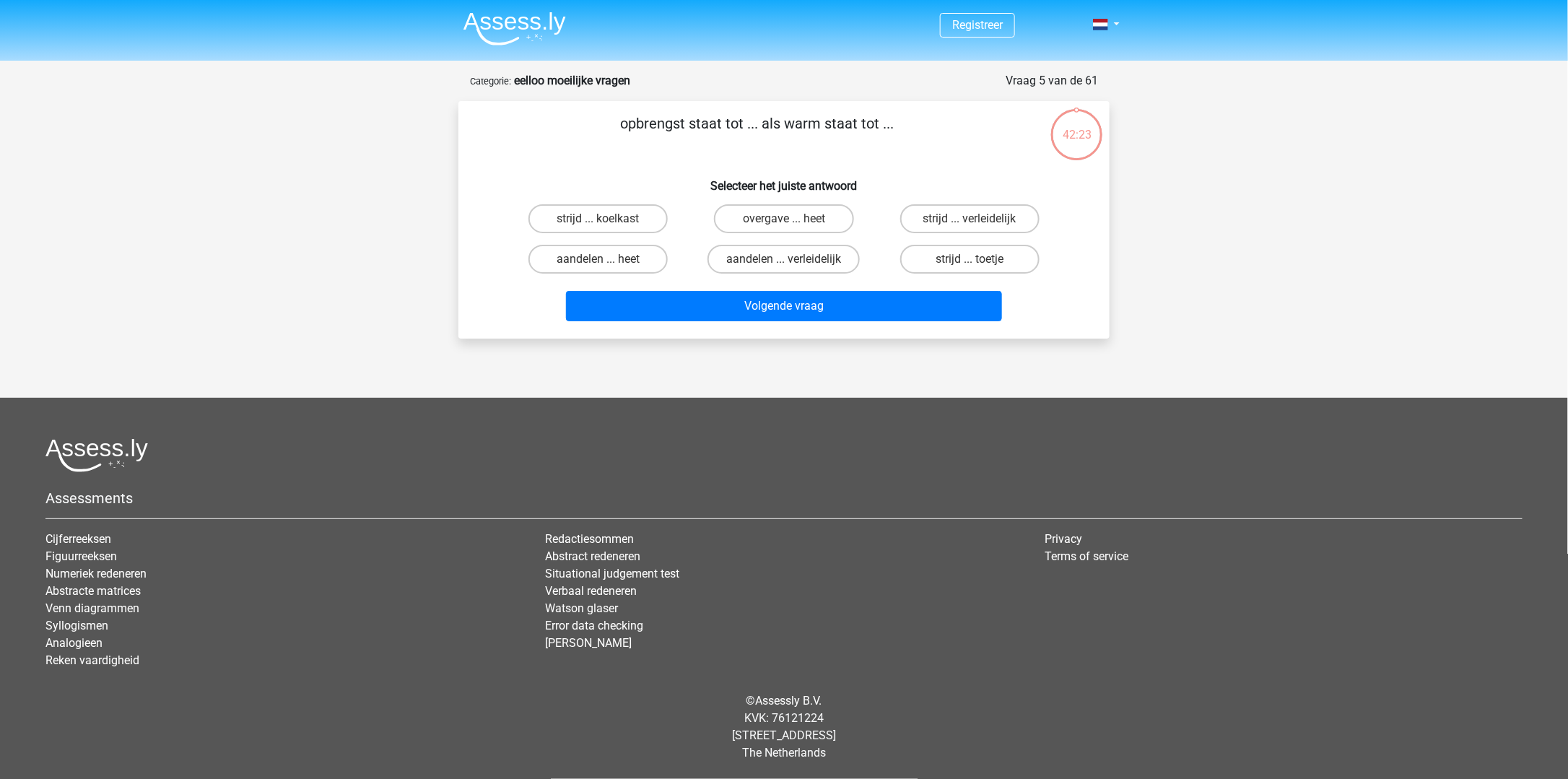
scroll to position [0, 0]
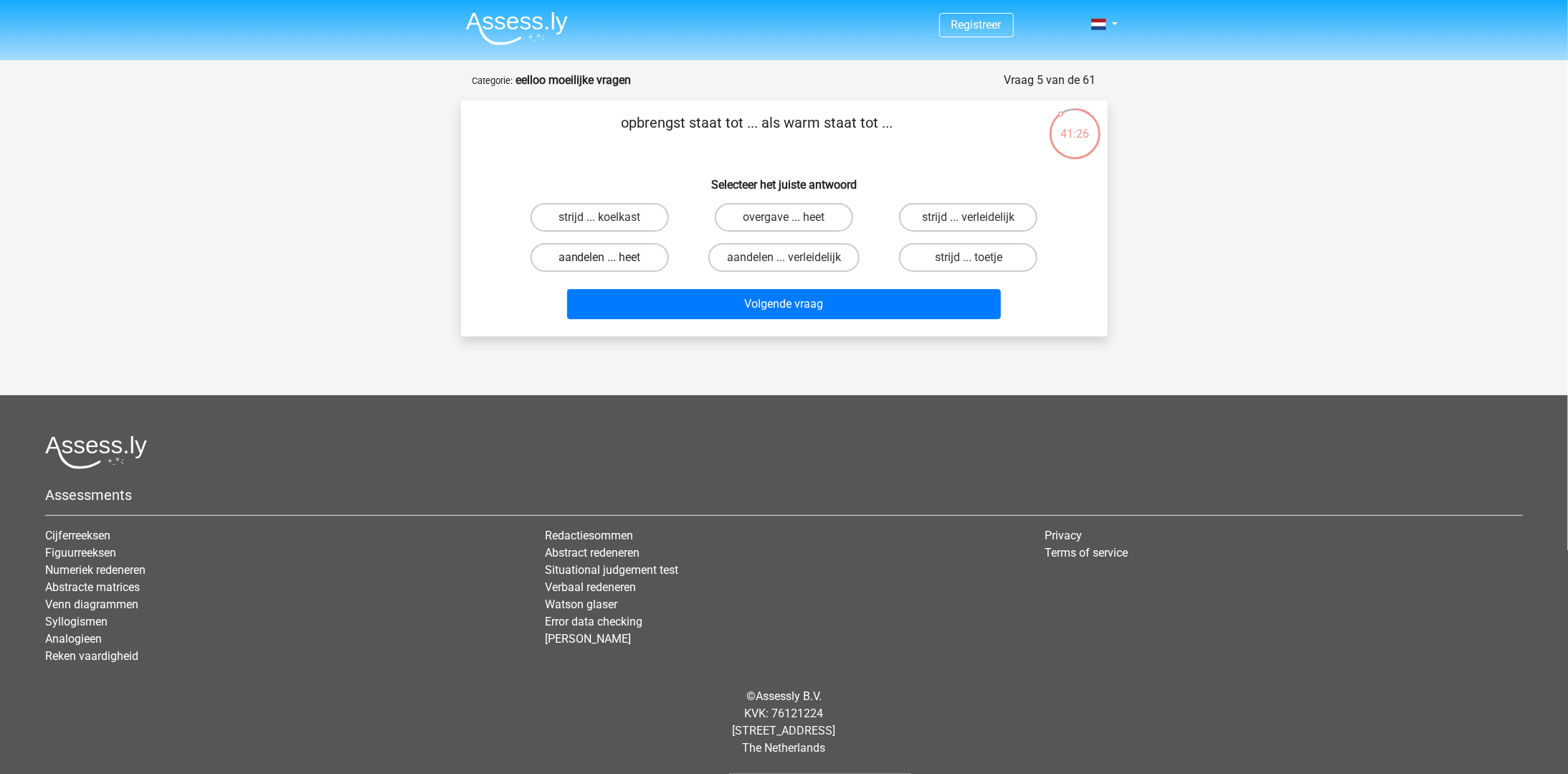
click at [635, 256] on label "aandelen ... heet" at bounding box center [600, 257] width 138 height 29
click at [609, 257] on input "aandelen ... heet" at bounding box center [604, 262] width 9 height 9
radio input "true"
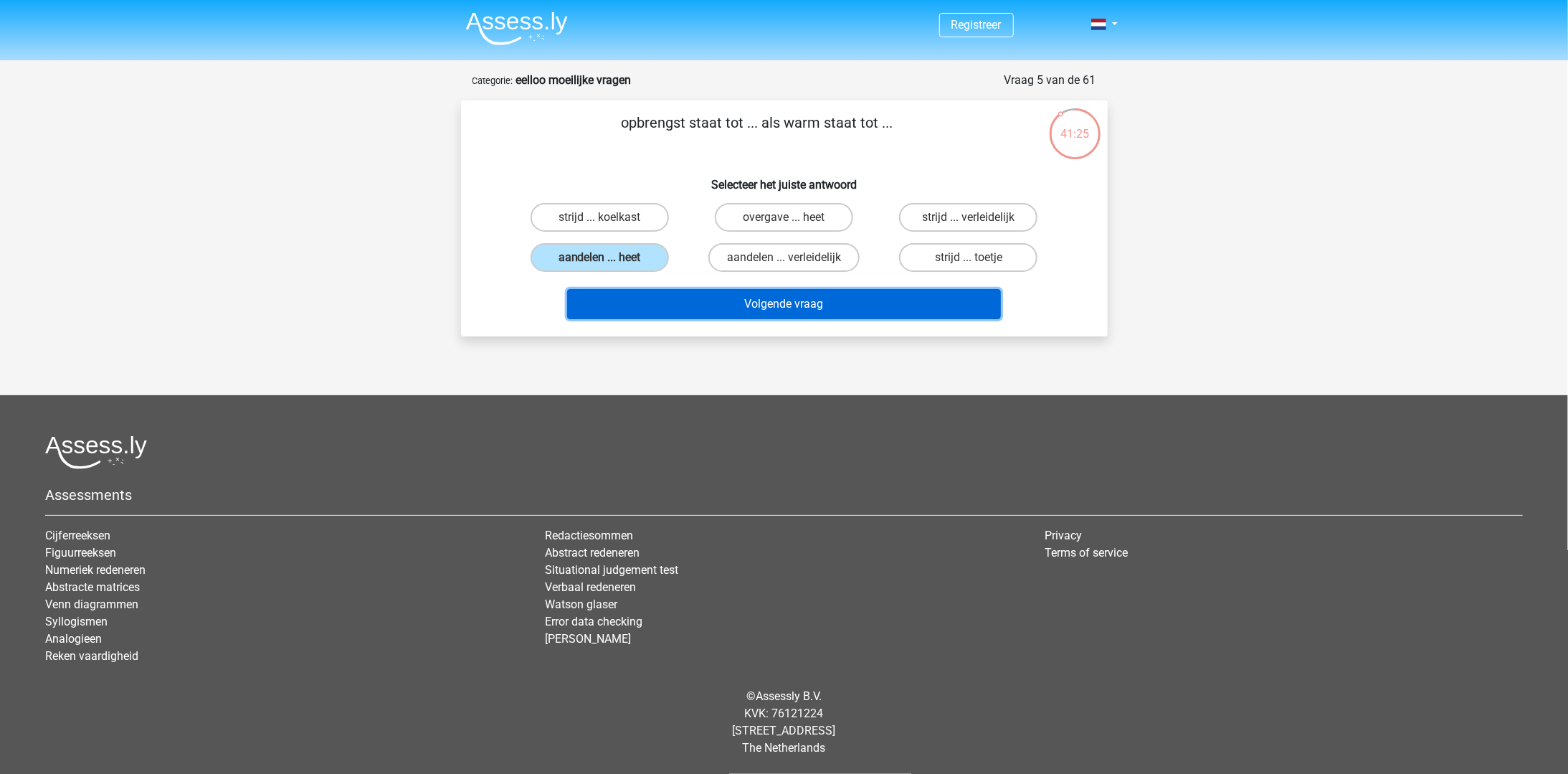
click at [804, 312] on button "Volgende vraag" at bounding box center [784, 304] width 434 height 30
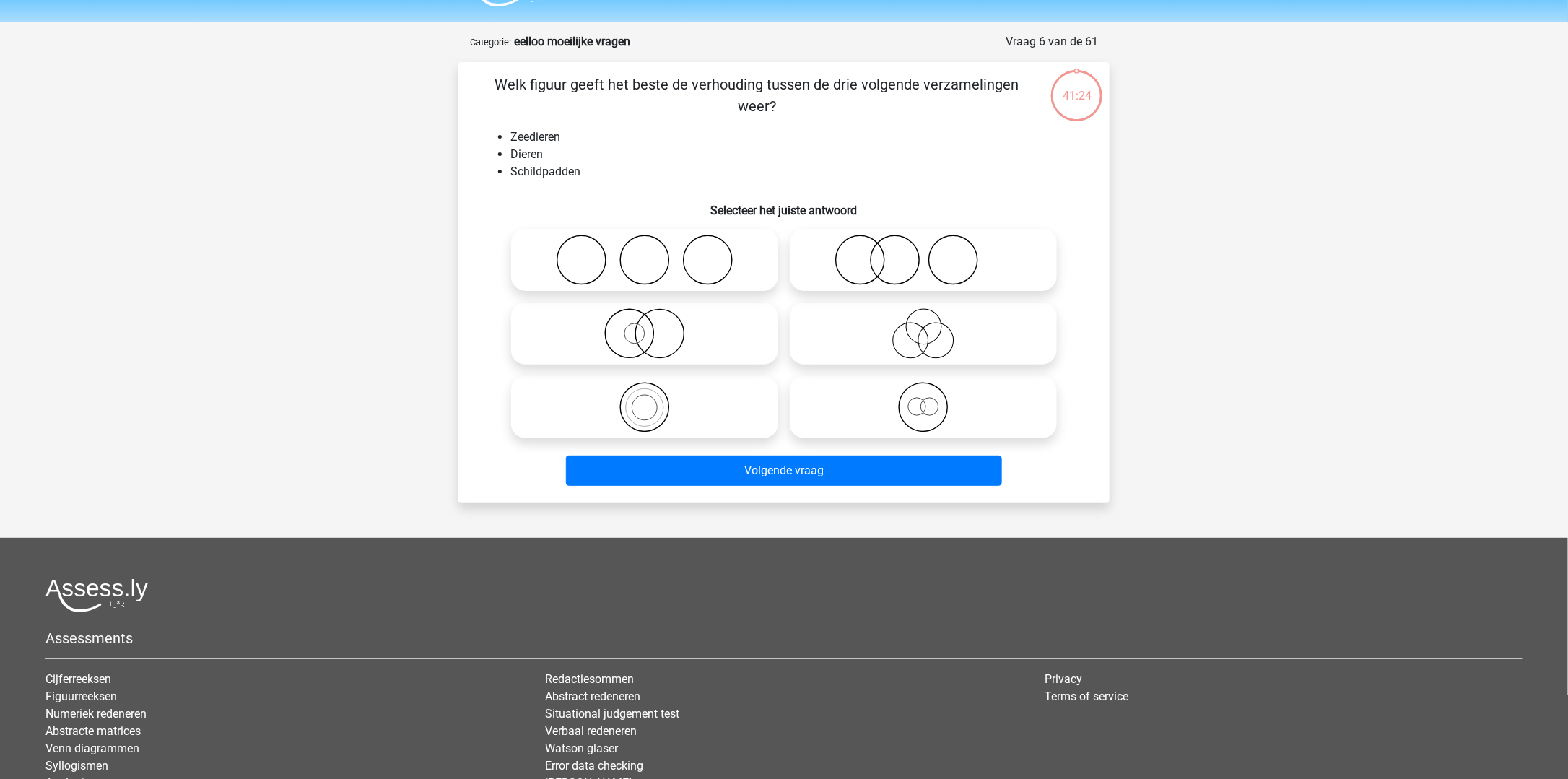
scroll to position [72, 0]
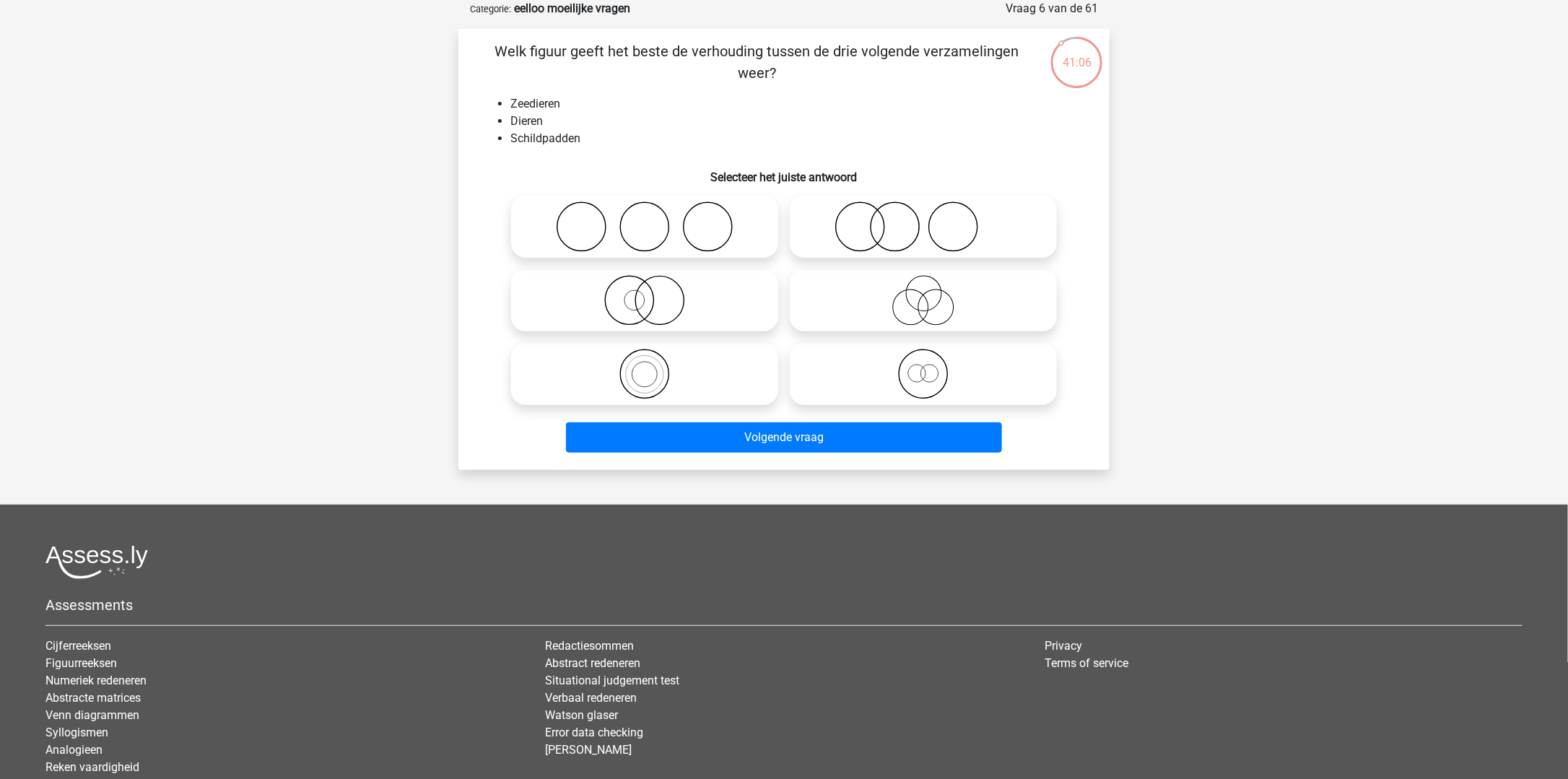
click at [930, 373] on icon at bounding box center [923, 374] width 256 height 50
click at [930, 367] on input "radio" at bounding box center [928, 362] width 9 height 9
radio input "true"
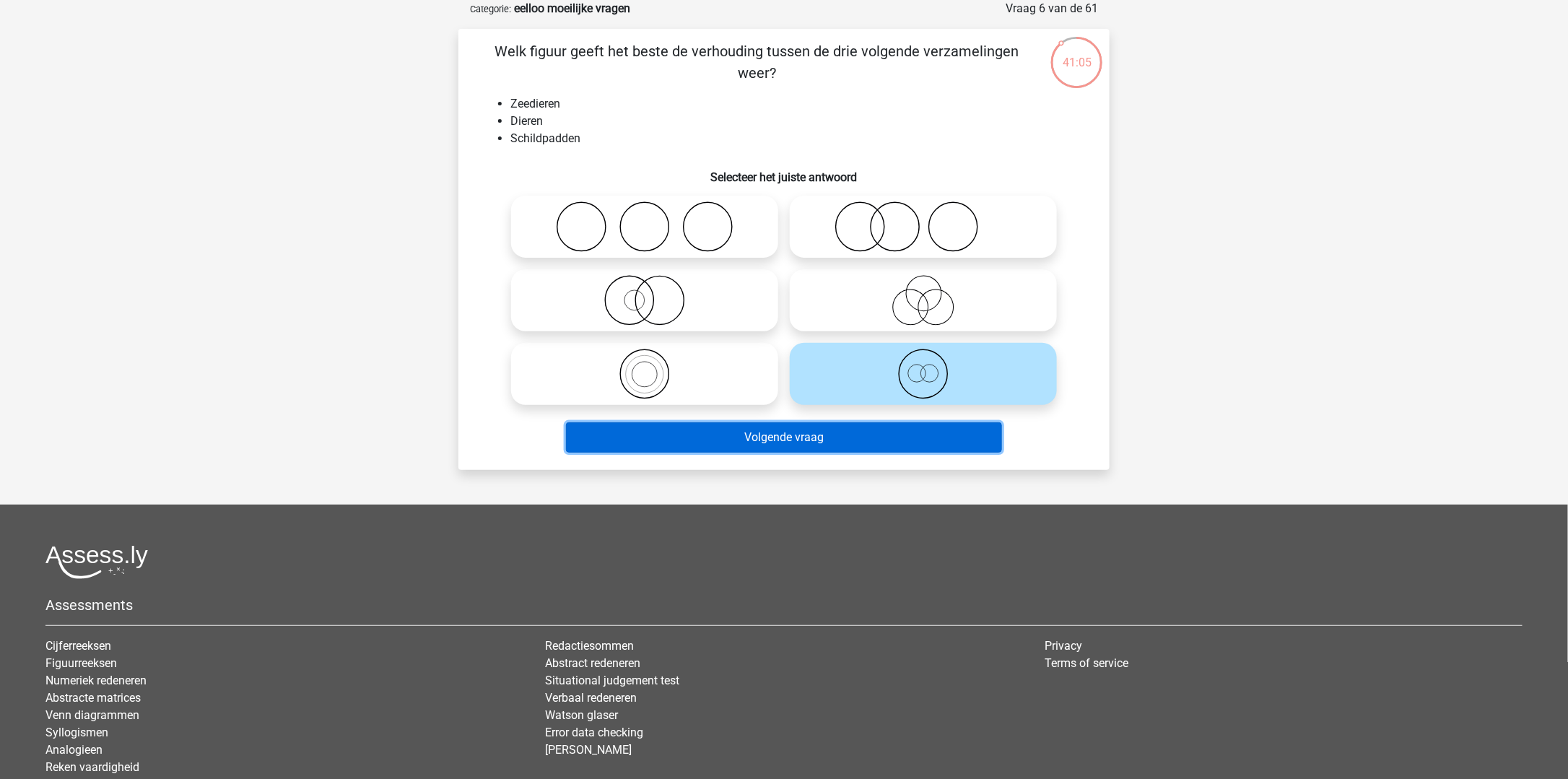
click at [815, 437] on button "Volgende vraag" at bounding box center [784, 437] width 437 height 31
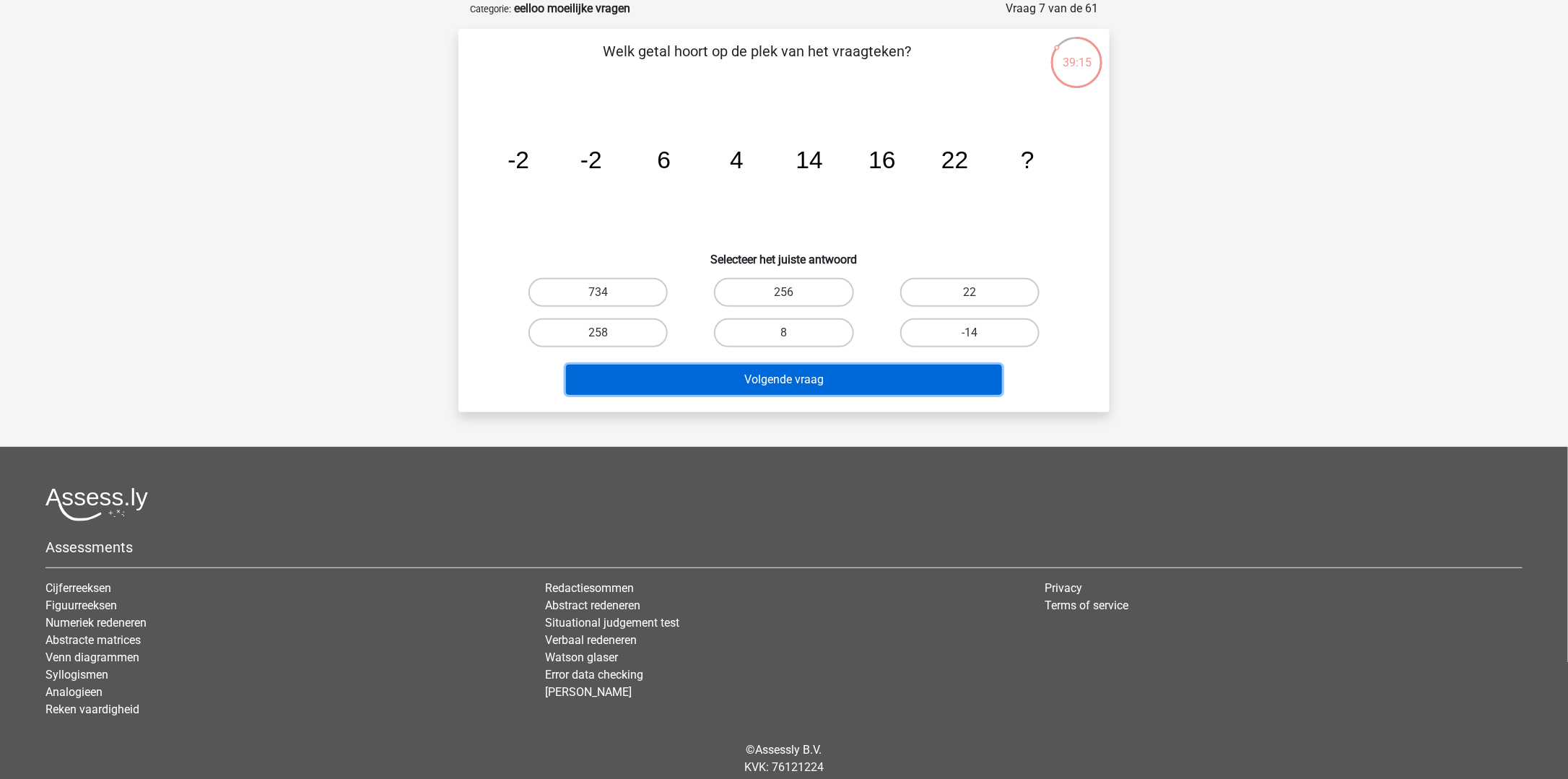
click at [802, 380] on button "Volgende vraag" at bounding box center [784, 379] width 437 height 31
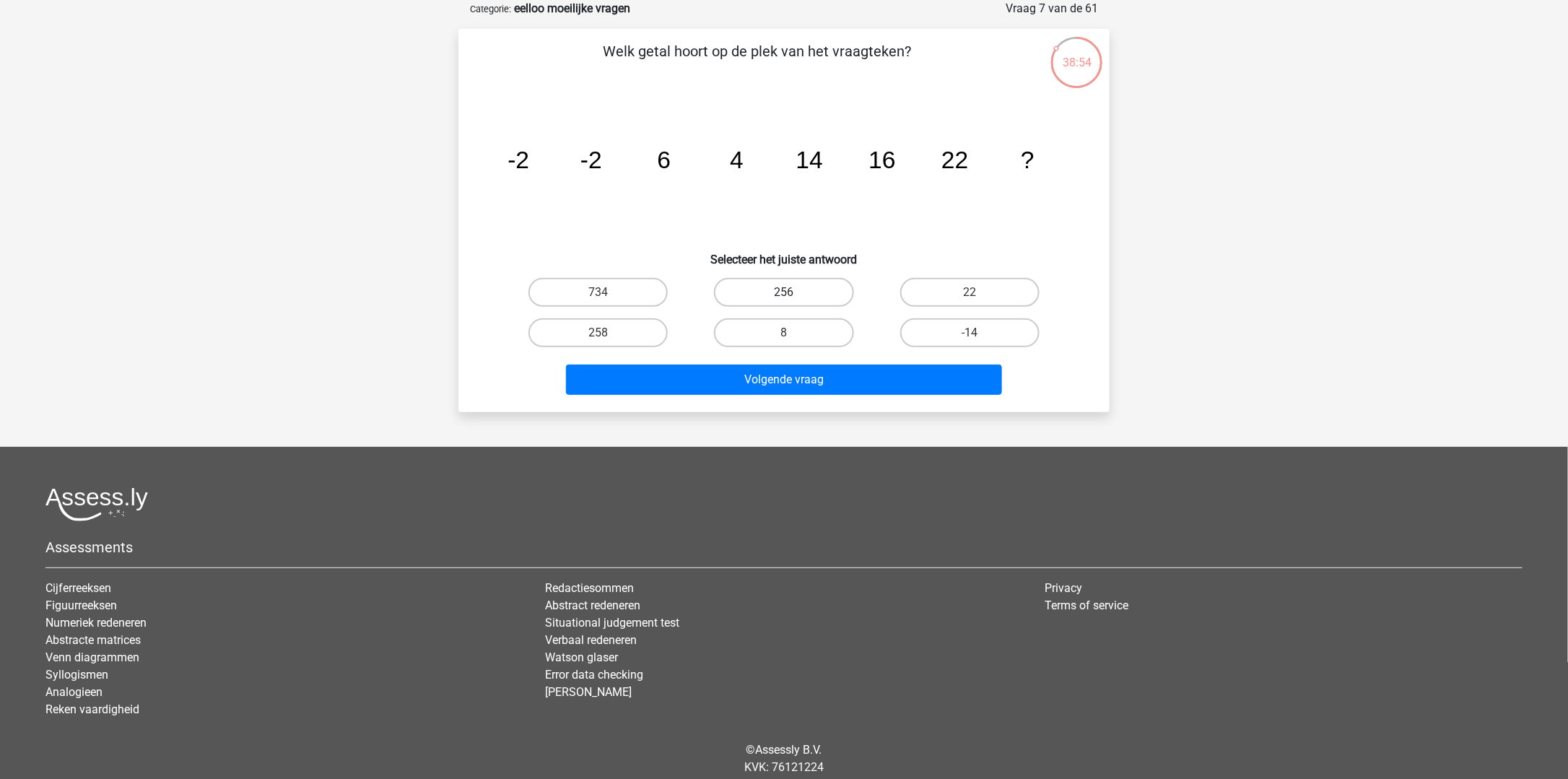
click at [763, 284] on label "256" at bounding box center [783, 292] width 139 height 29
click at [784, 292] on input "256" at bounding box center [789, 297] width 9 height 9
radio input "true"
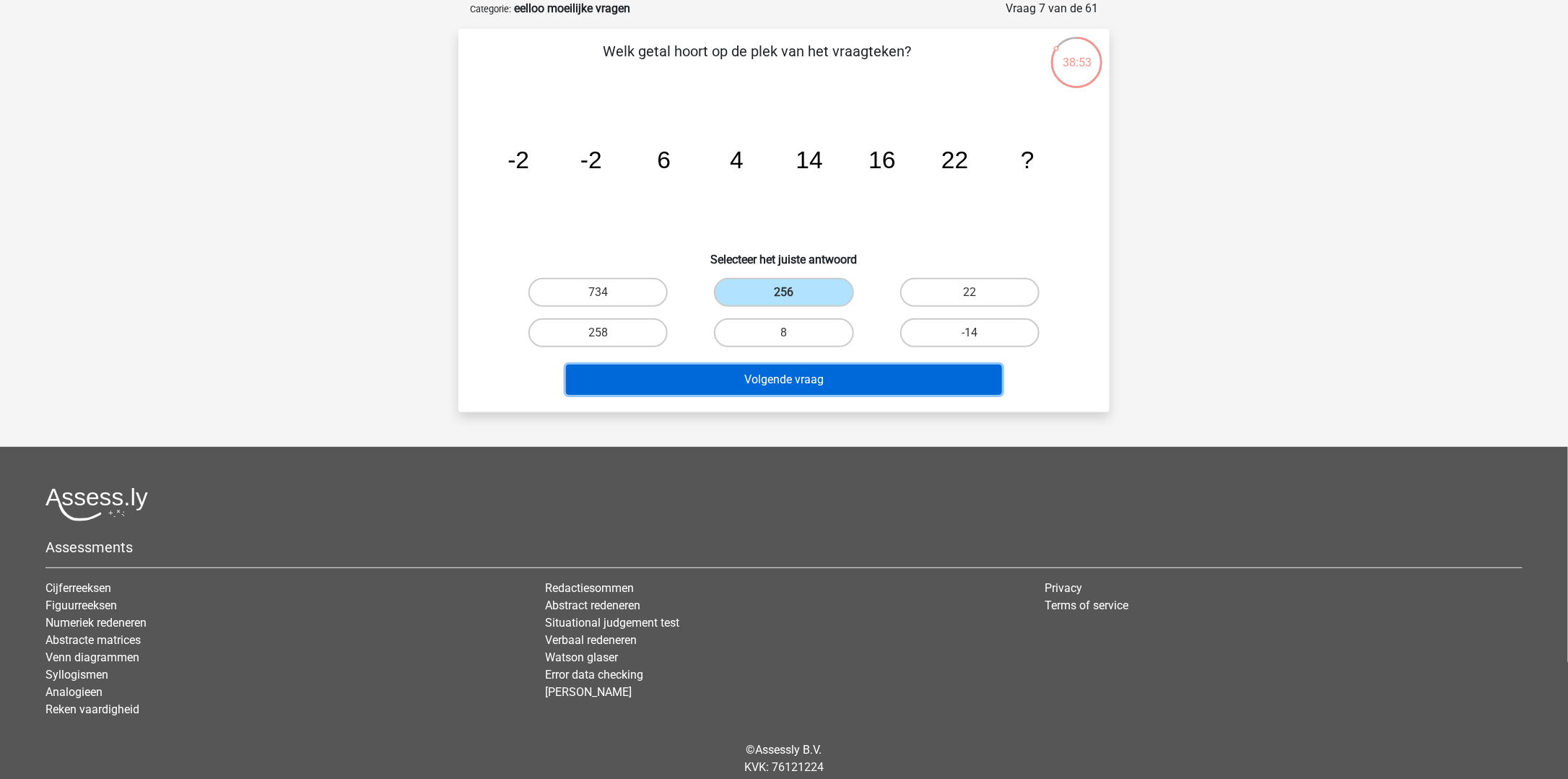
click at [812, 373] on button "Volgende vraag" at bounding box center [784, 379] width 437 height 31
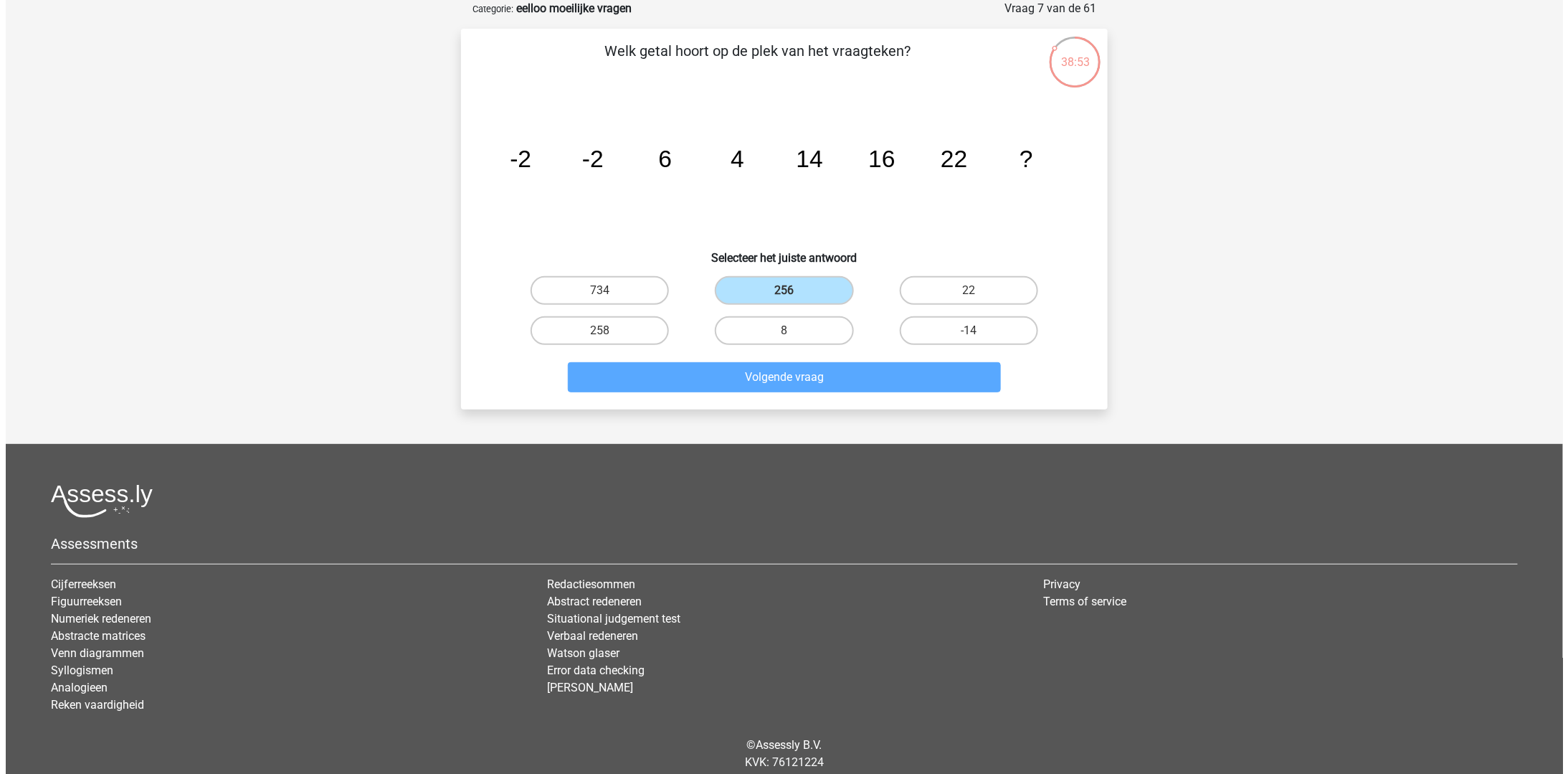
scroll to position [0, 0]
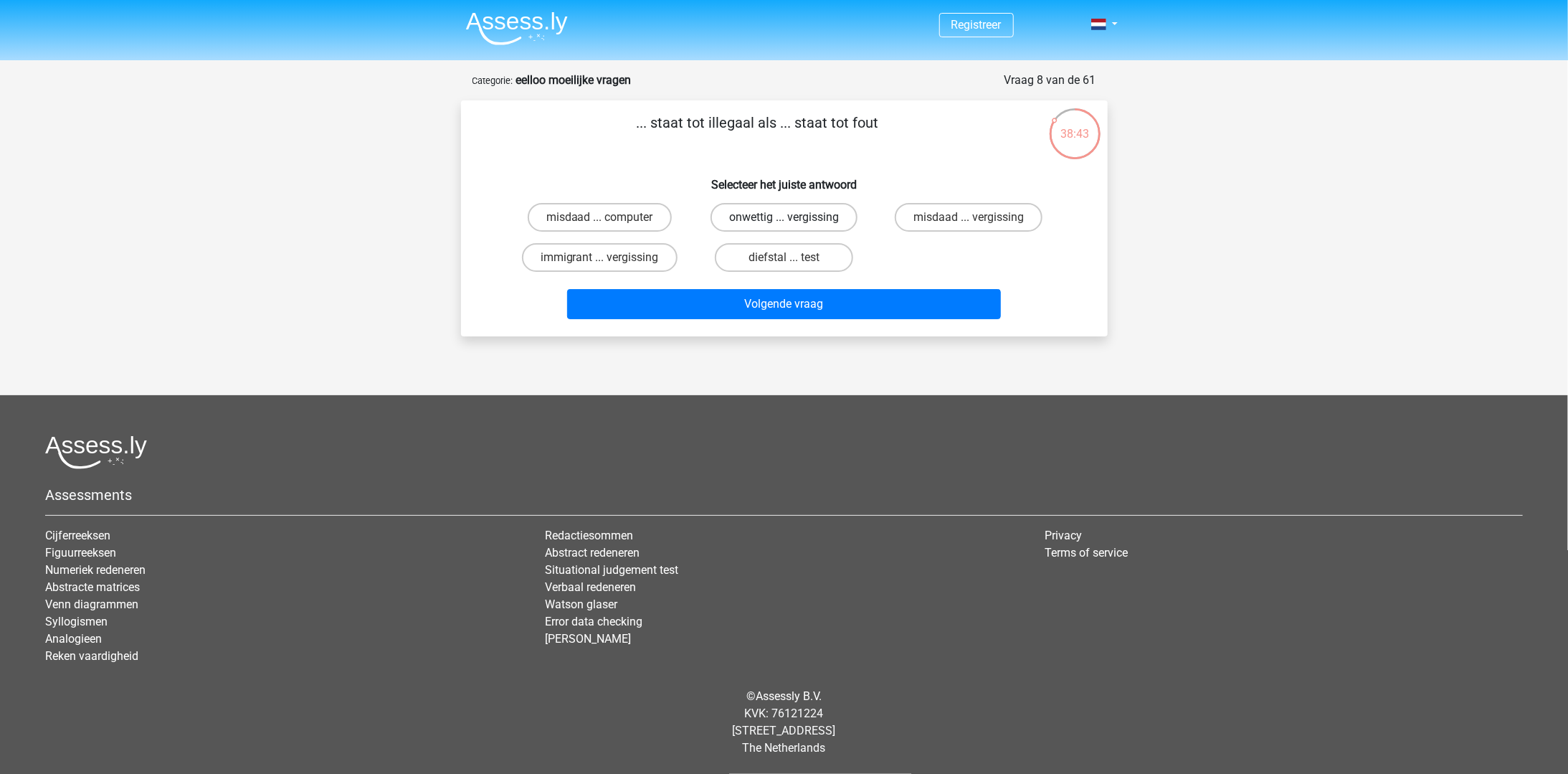
click at [782, 220] on label "onwettig ... vergissing" at bounding box center [784, 217] width 147 height 29
click at [784, 220] on input "onwettig ... vergissing" at bounding box center [789, 222] width 9 height 9
radio input "true"
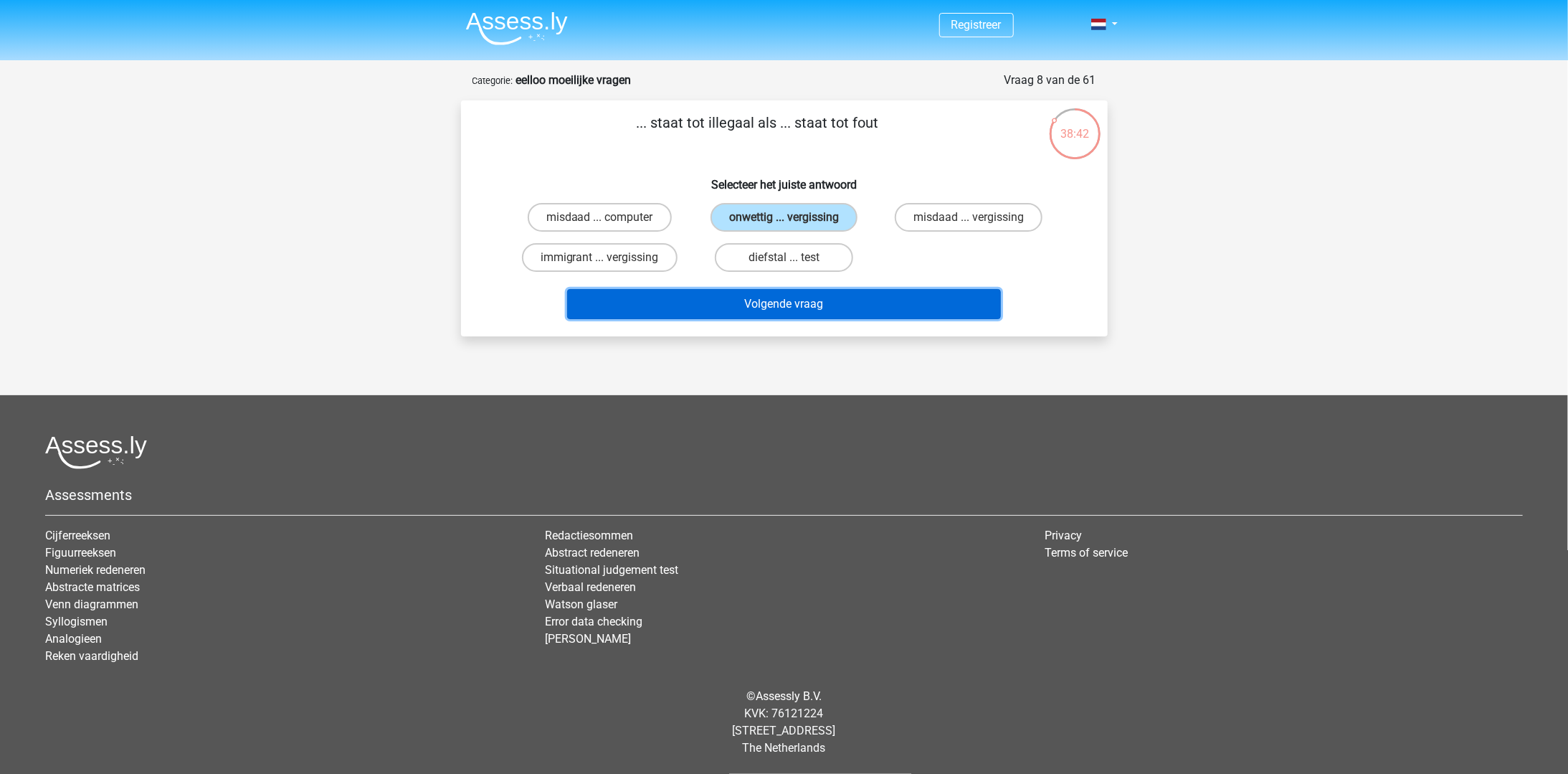
click at [839, 302] on button "Volgende vraag" at bounding box center [784, 304] width 434 height 30
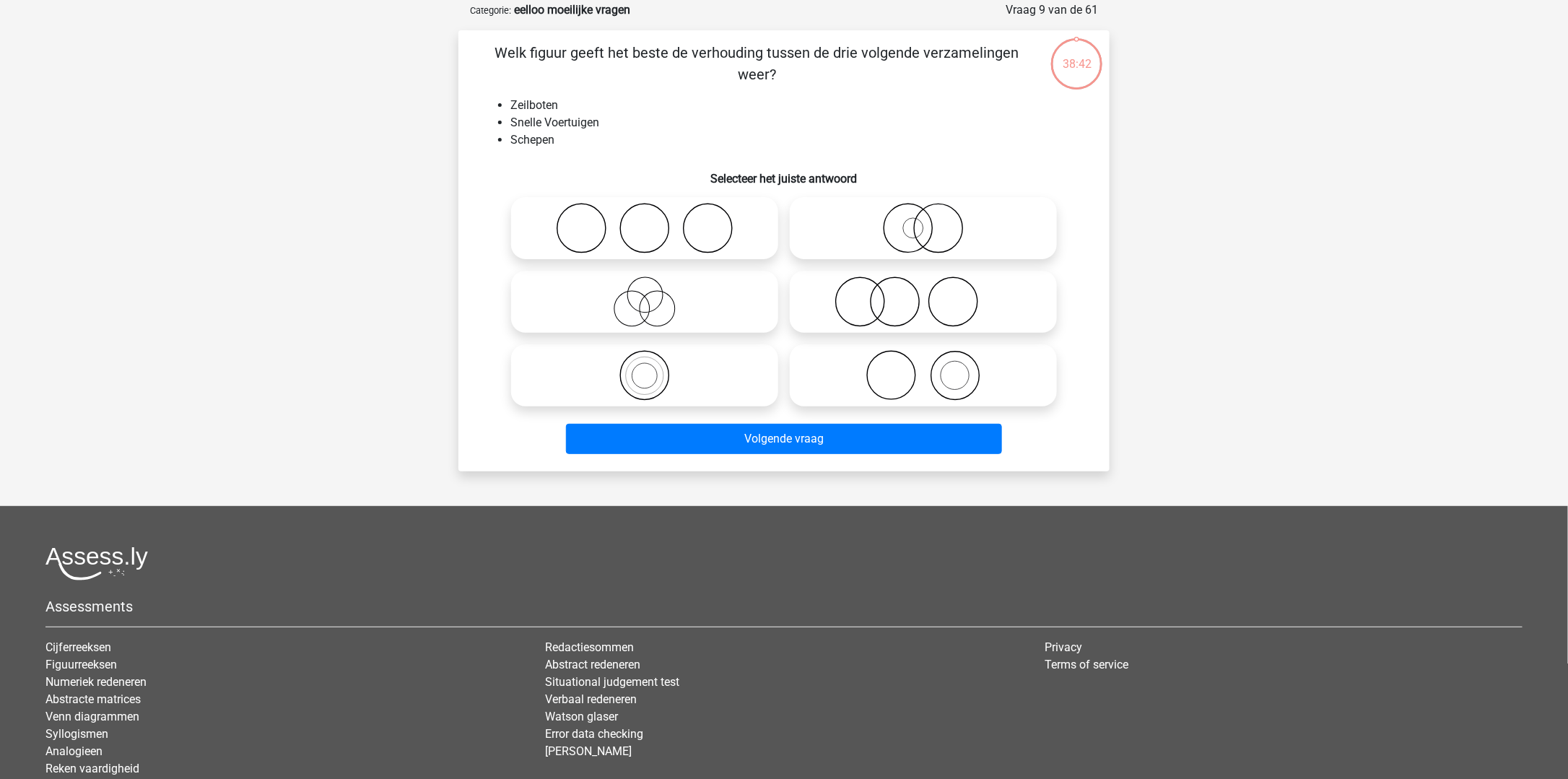
scroll to position [72, 0]
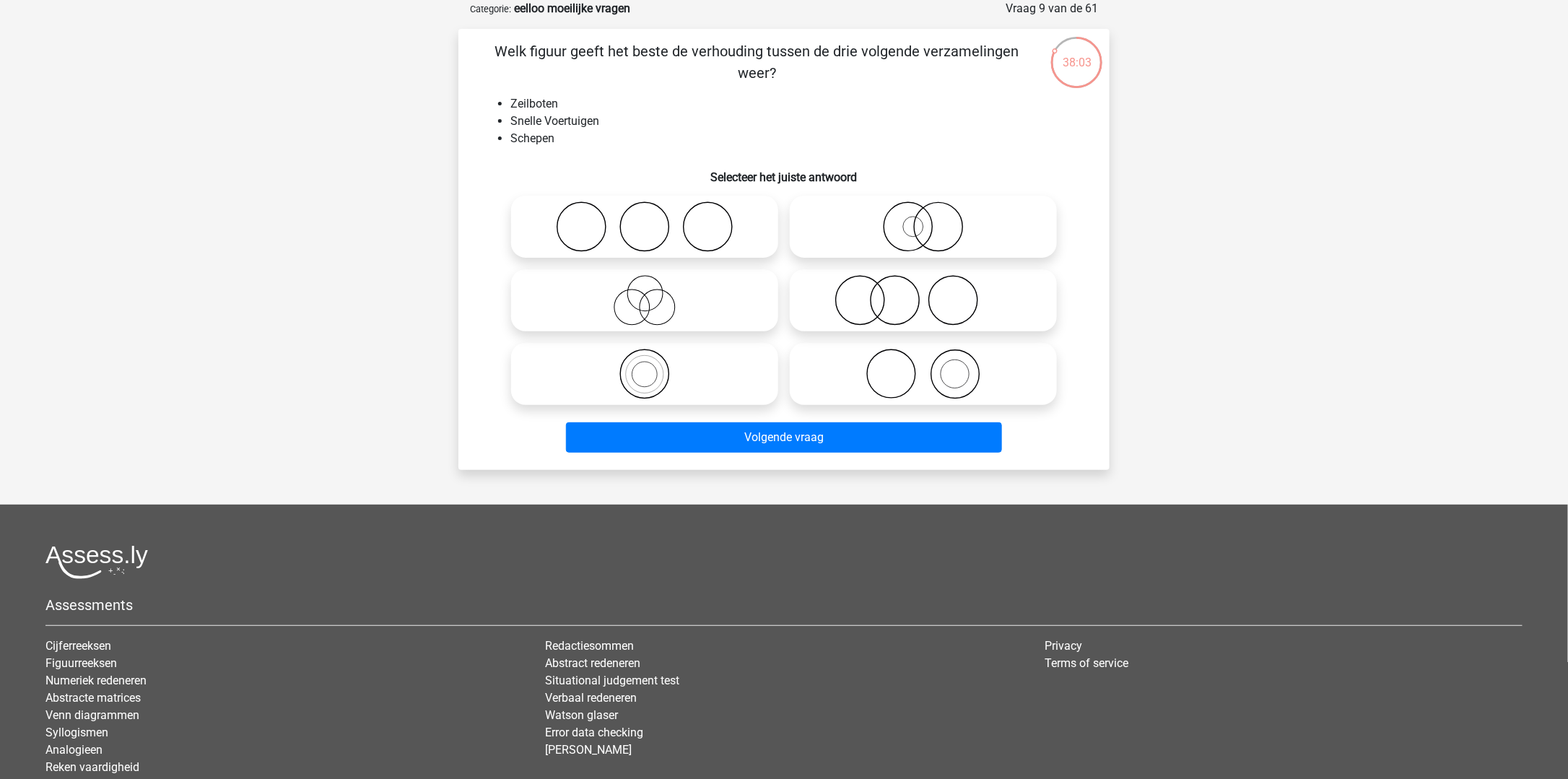
click at [713, 256] on label at bounding box center [644, 227] width 267 height 62
click at [654, 220] on input "radio" at bounding box center [649, 215] width 9 height 9
radio input "true"
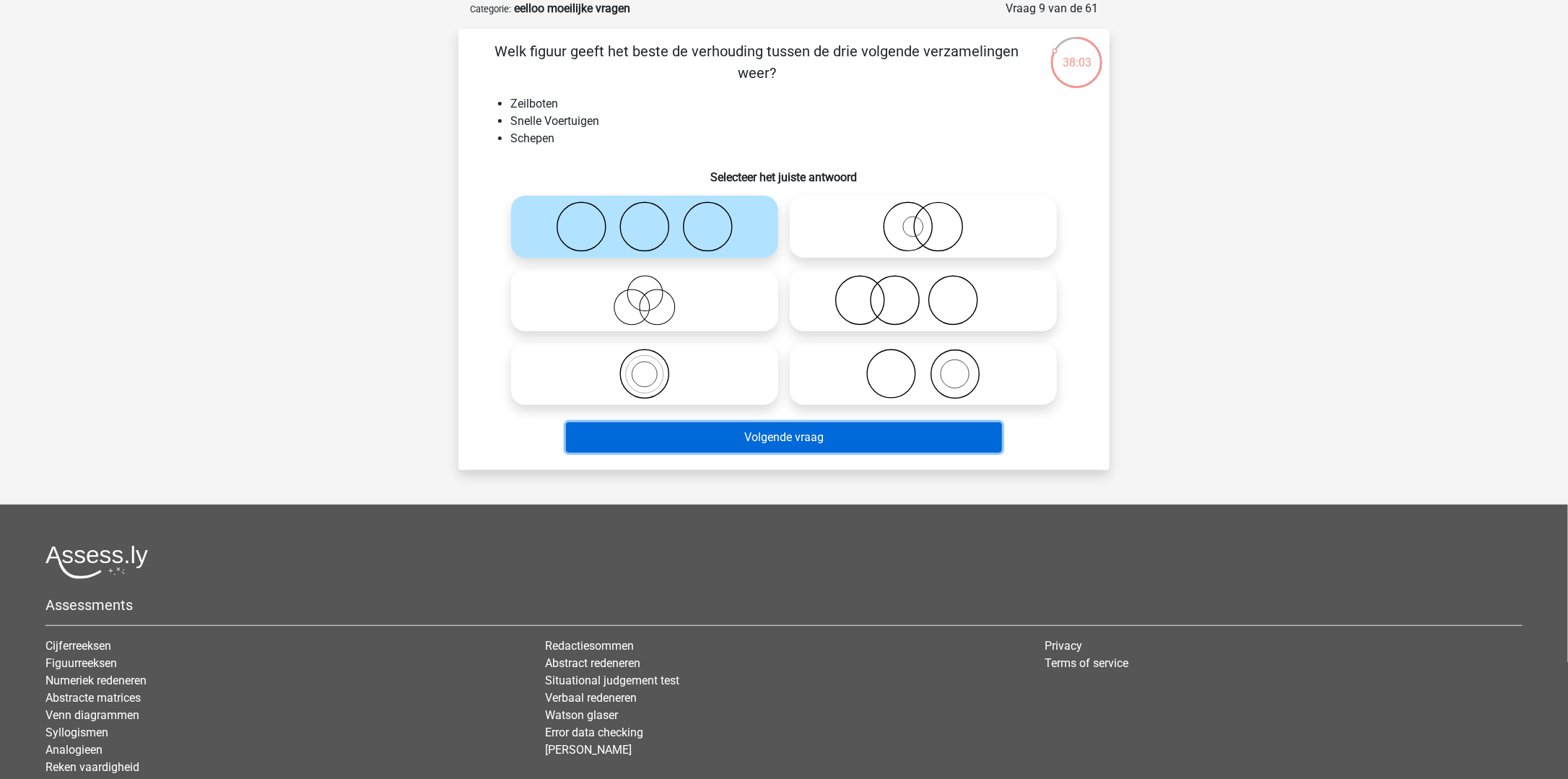
click at [778, 436] on button "Volgende vraag" at bounding box center [784, 437] width 437 height 31
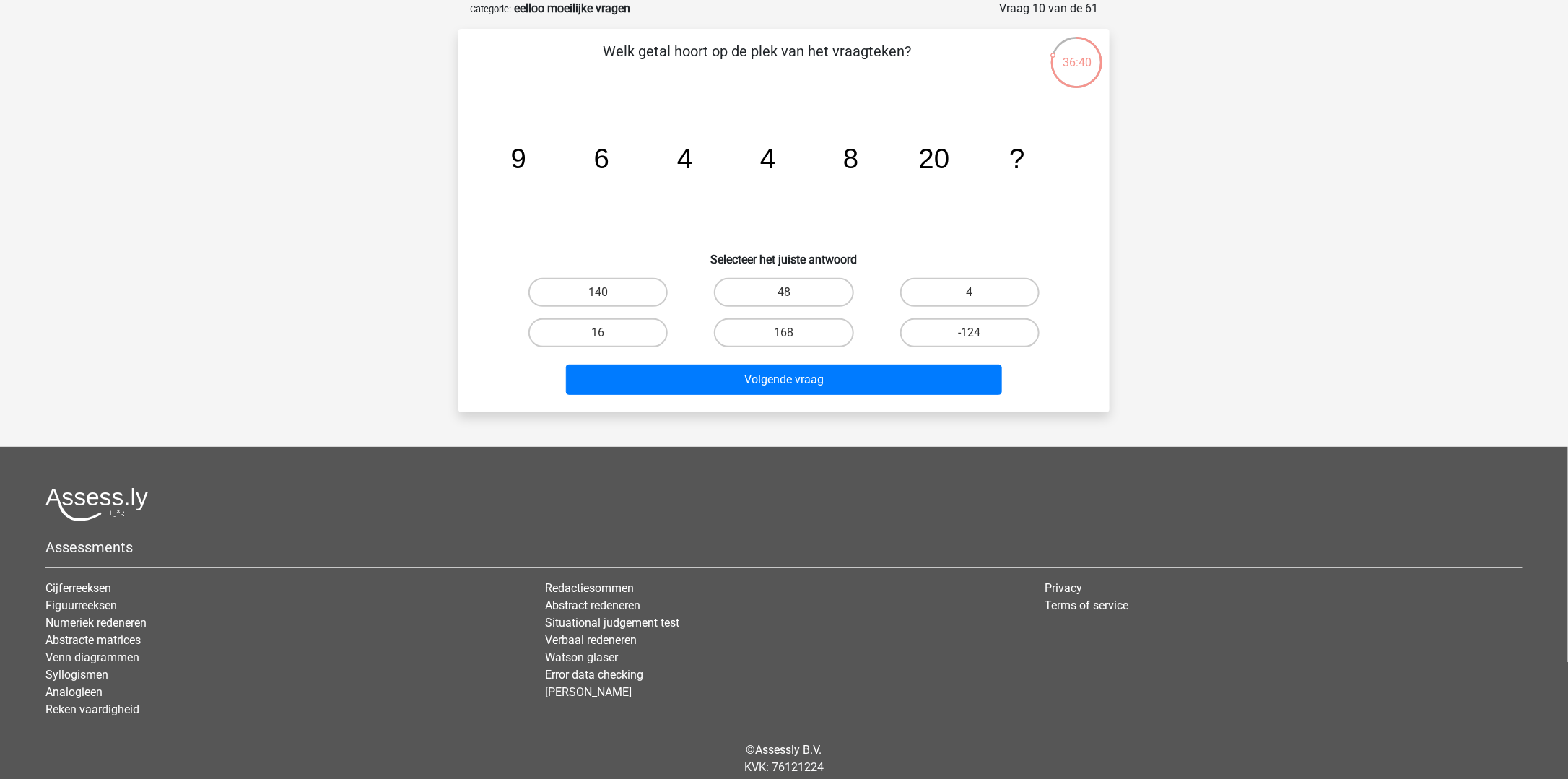
click at [786, 296] on input "48" at bounding box center [789, 297] width 9 height 9
radio input "true"
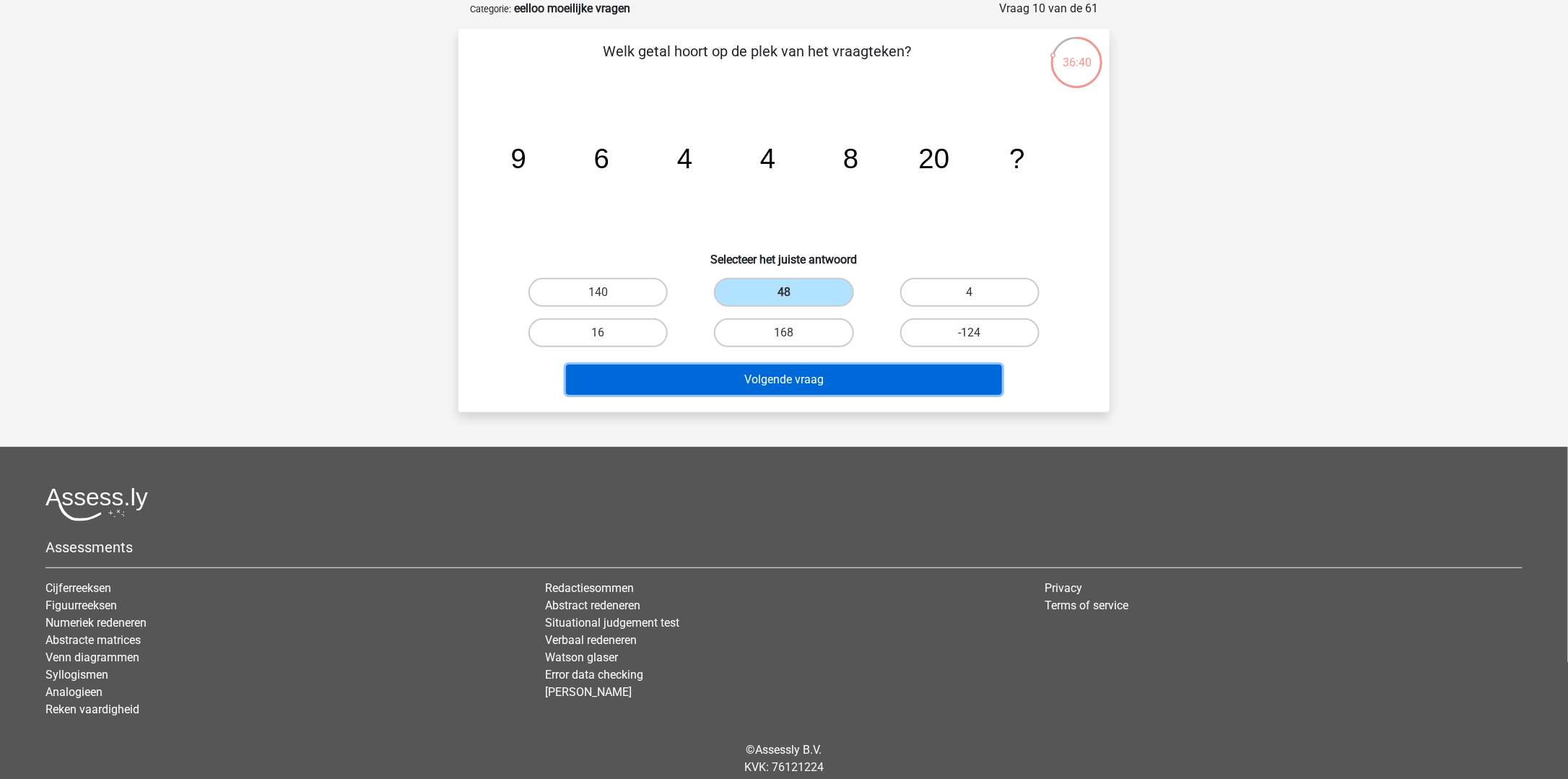
click at [776, 381] on button "Volgende vraag" at bounding box center [784, 379] width 437 height 31
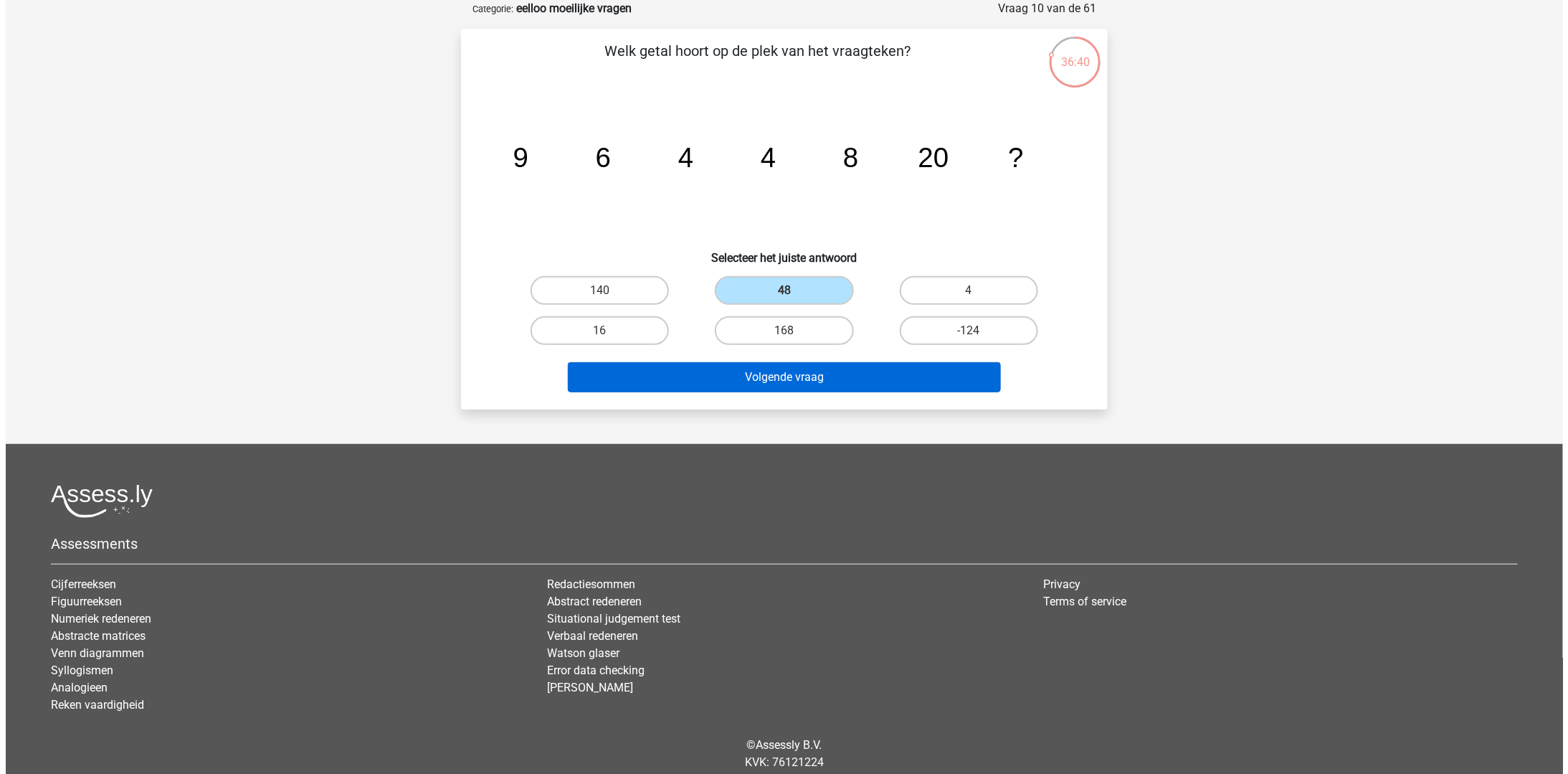
scroll to position [0, 0]
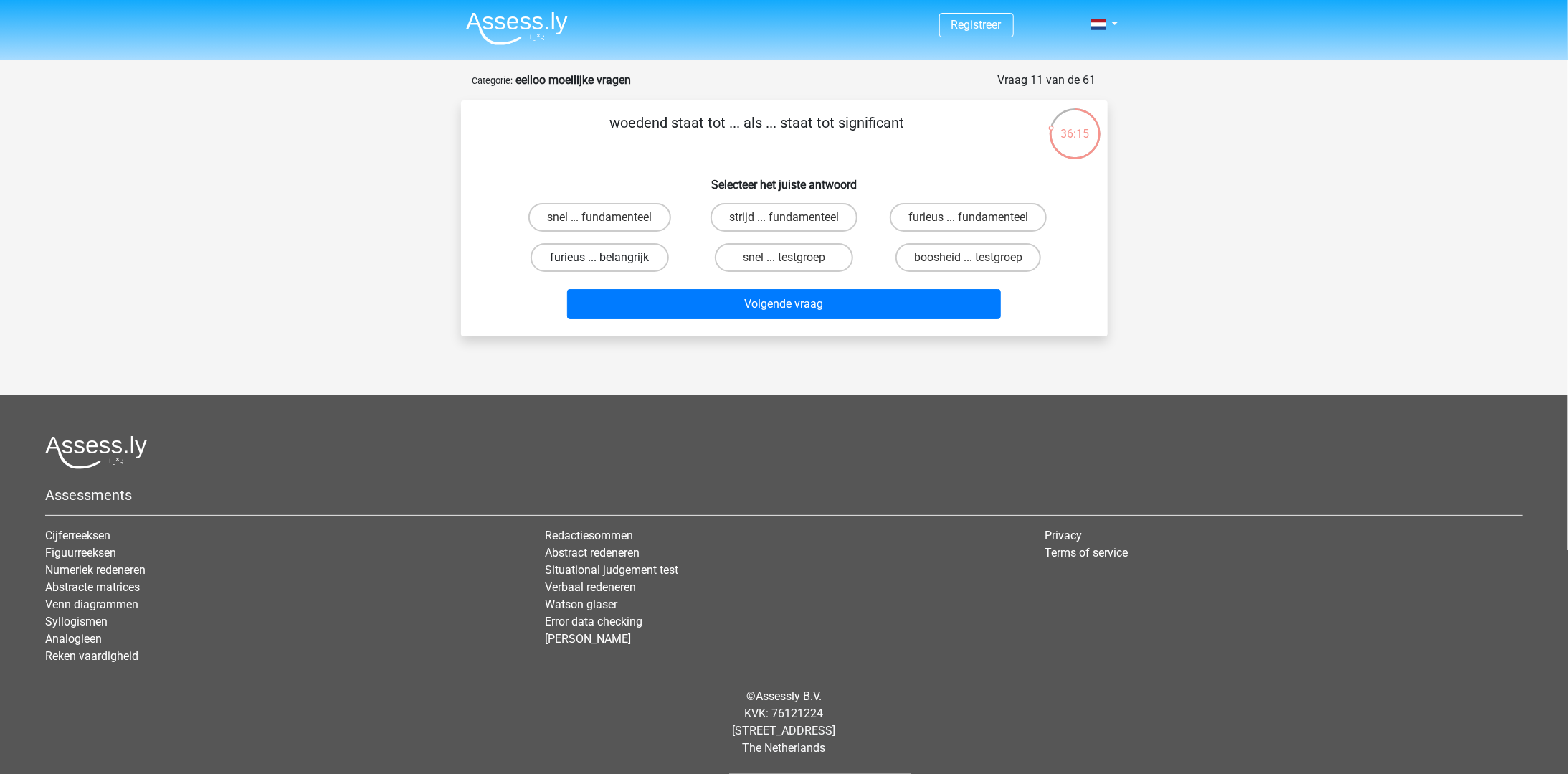
click at [634, 257] on label "furieus ... belangrijk" at bounding box center [600, 257] width 138 height 29
click at [609, 257] on input "furieus ... belangrijk" at bounding box center [604, 262] width 9 height 9
radio input "true"
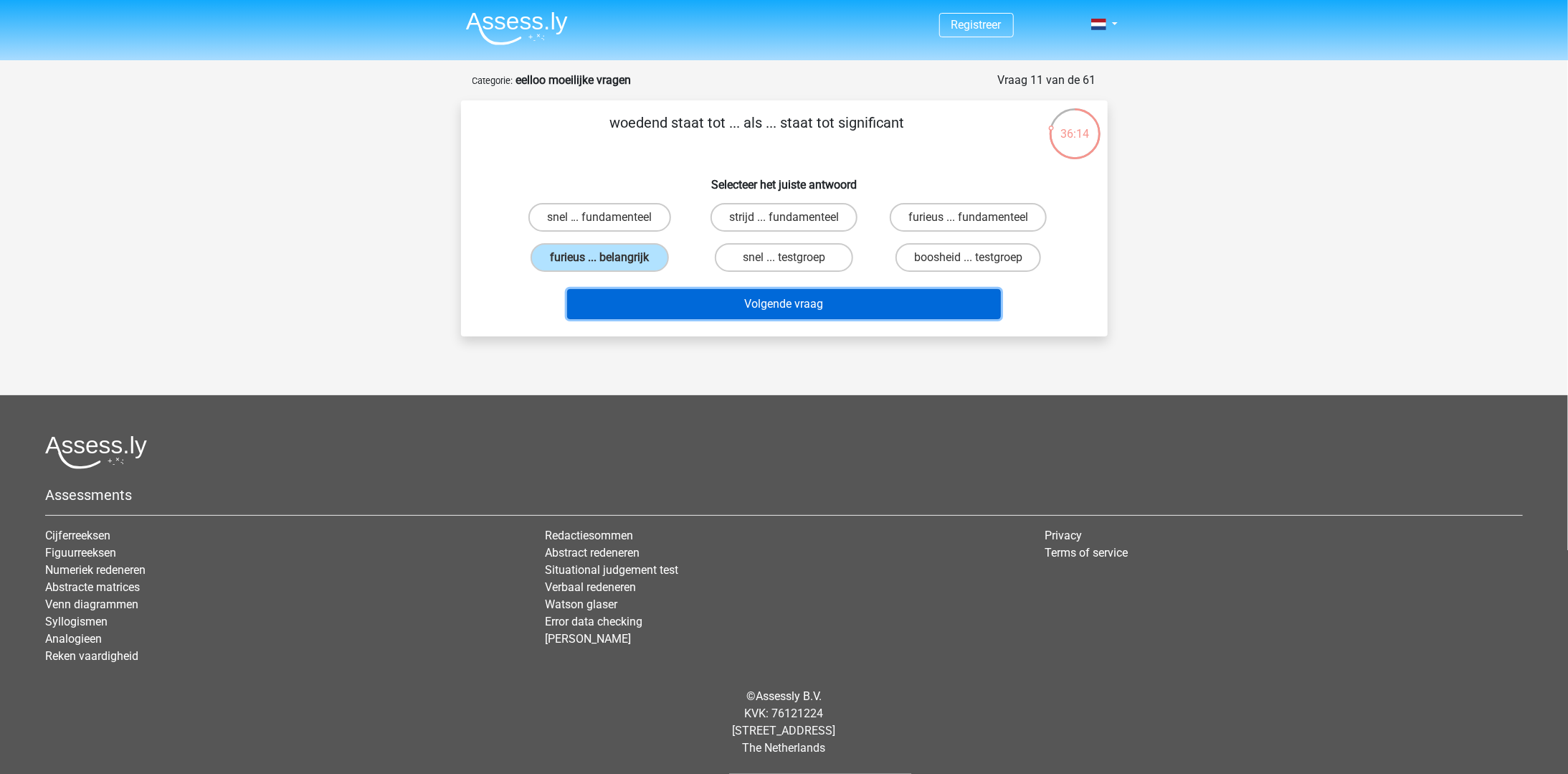
click at [814, 299] on button "Volgende vraag" at bounding box center [784, 304] width 434 height 30
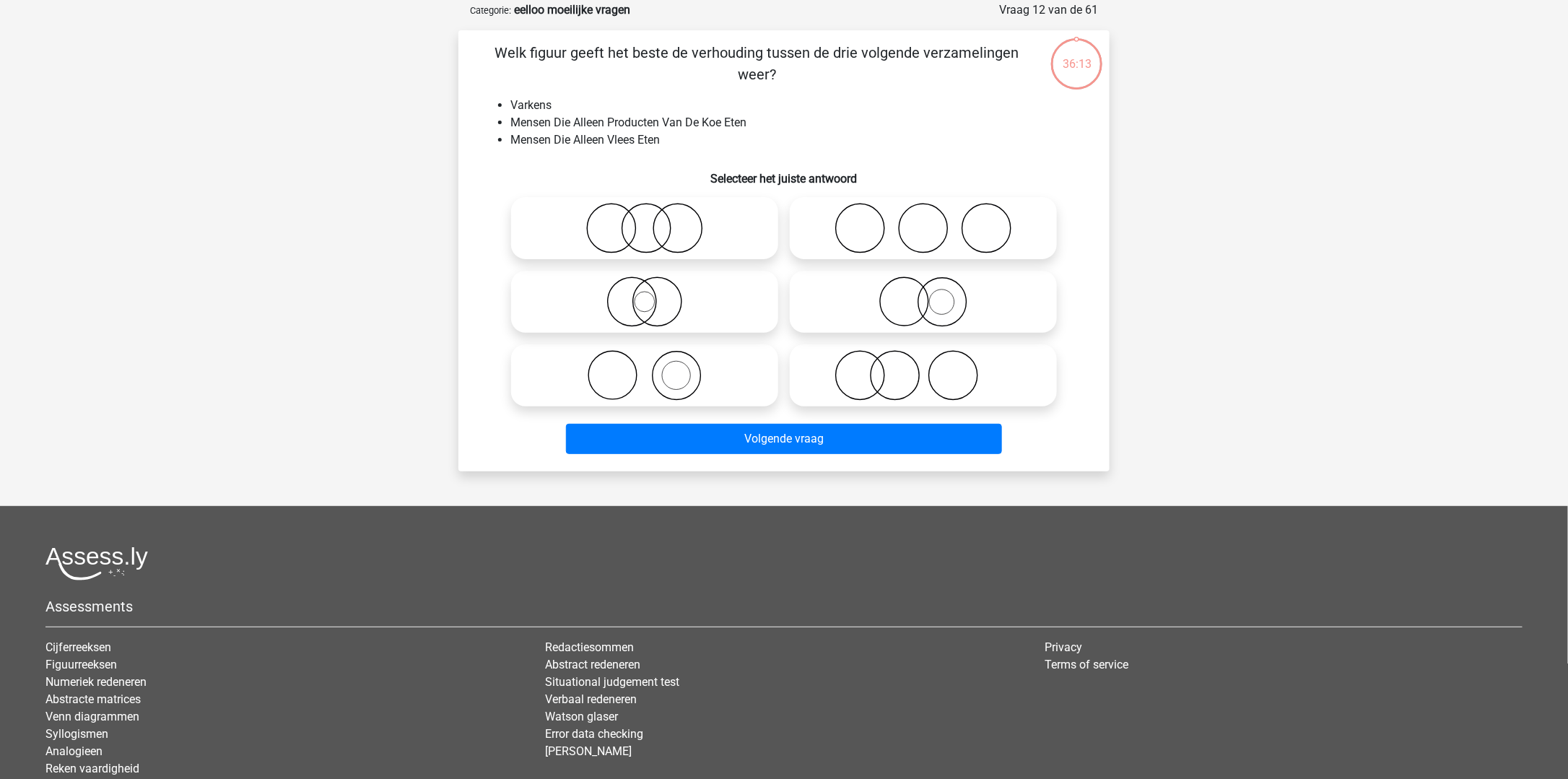
scroll to position [72, 0]
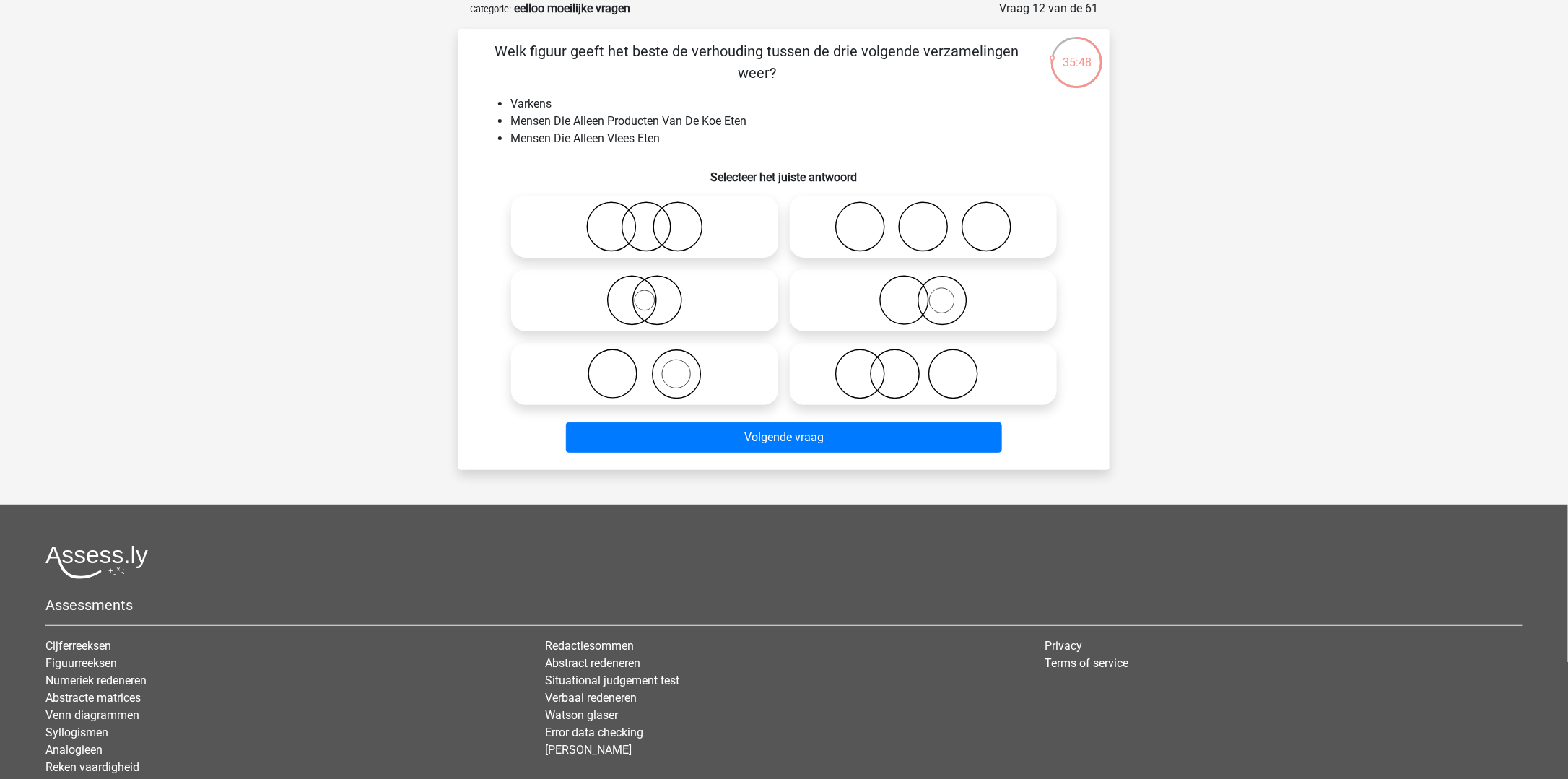
click at [868, 382] on icon at bounding box center [923, 374] width 256 height 50
click at [923, 367] on input "radio" at bounding box center [928, 362] width 9 height 9
radio input "true"
click at [852, 460] on div "Welk figuur geeft het beste de verhouding tussen de drie volgende verzamelingen…" at bounding box center [783, 249] width 651 height 441
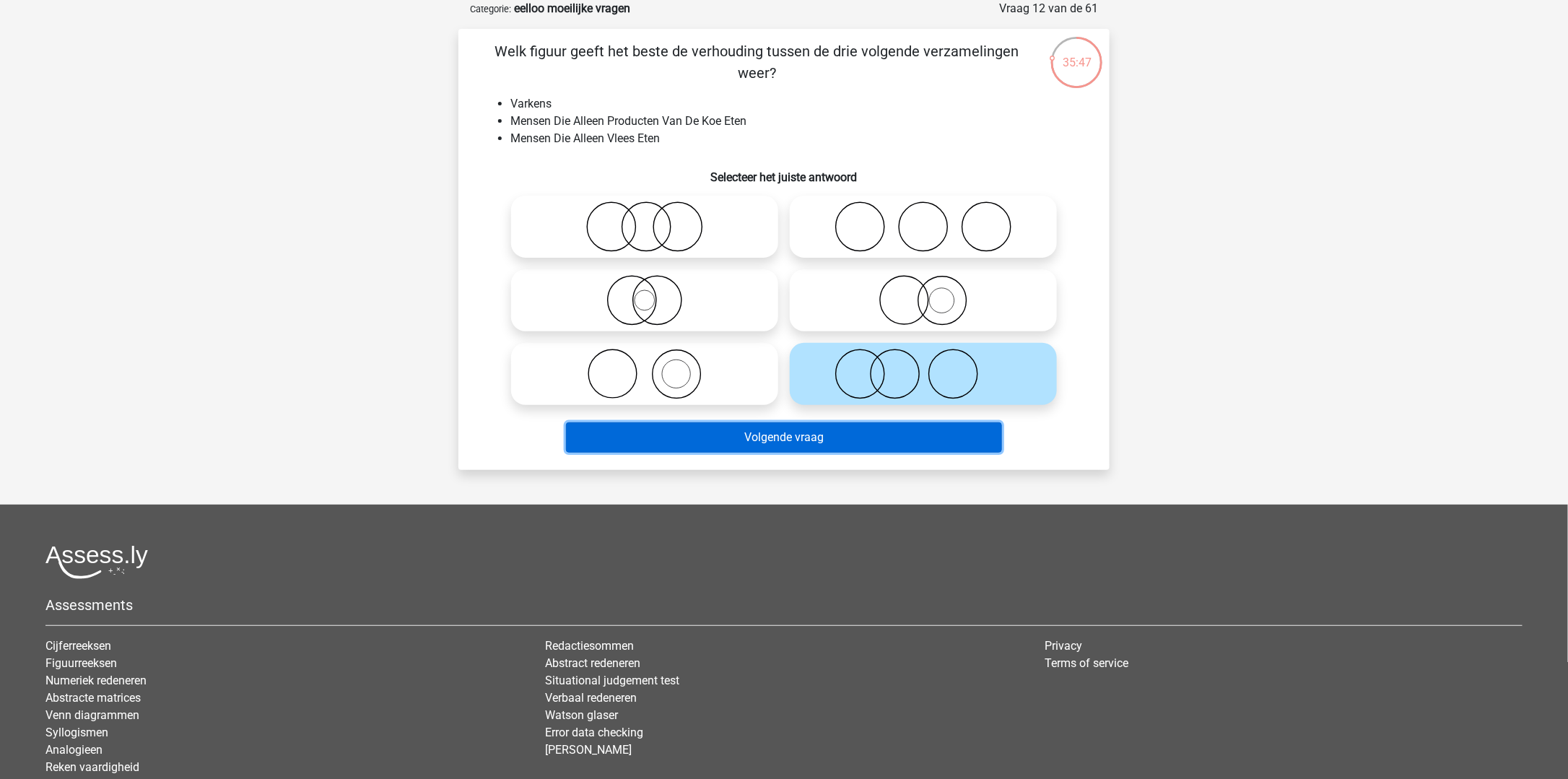
click at [865, 439] on button "Volgende vraag" at bounding box center [784, 437] width 437 height 31
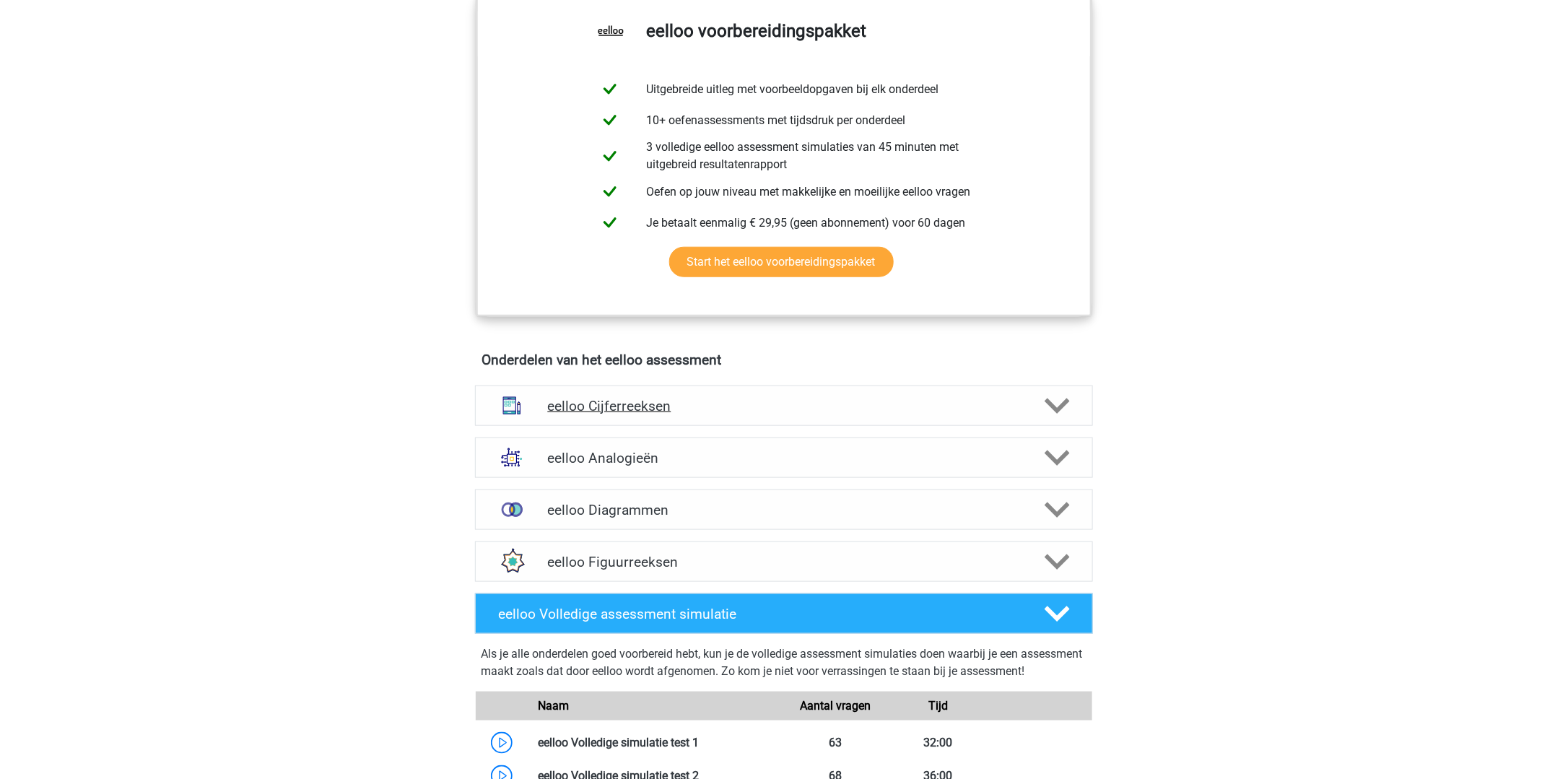
scroll to position [938, 0]
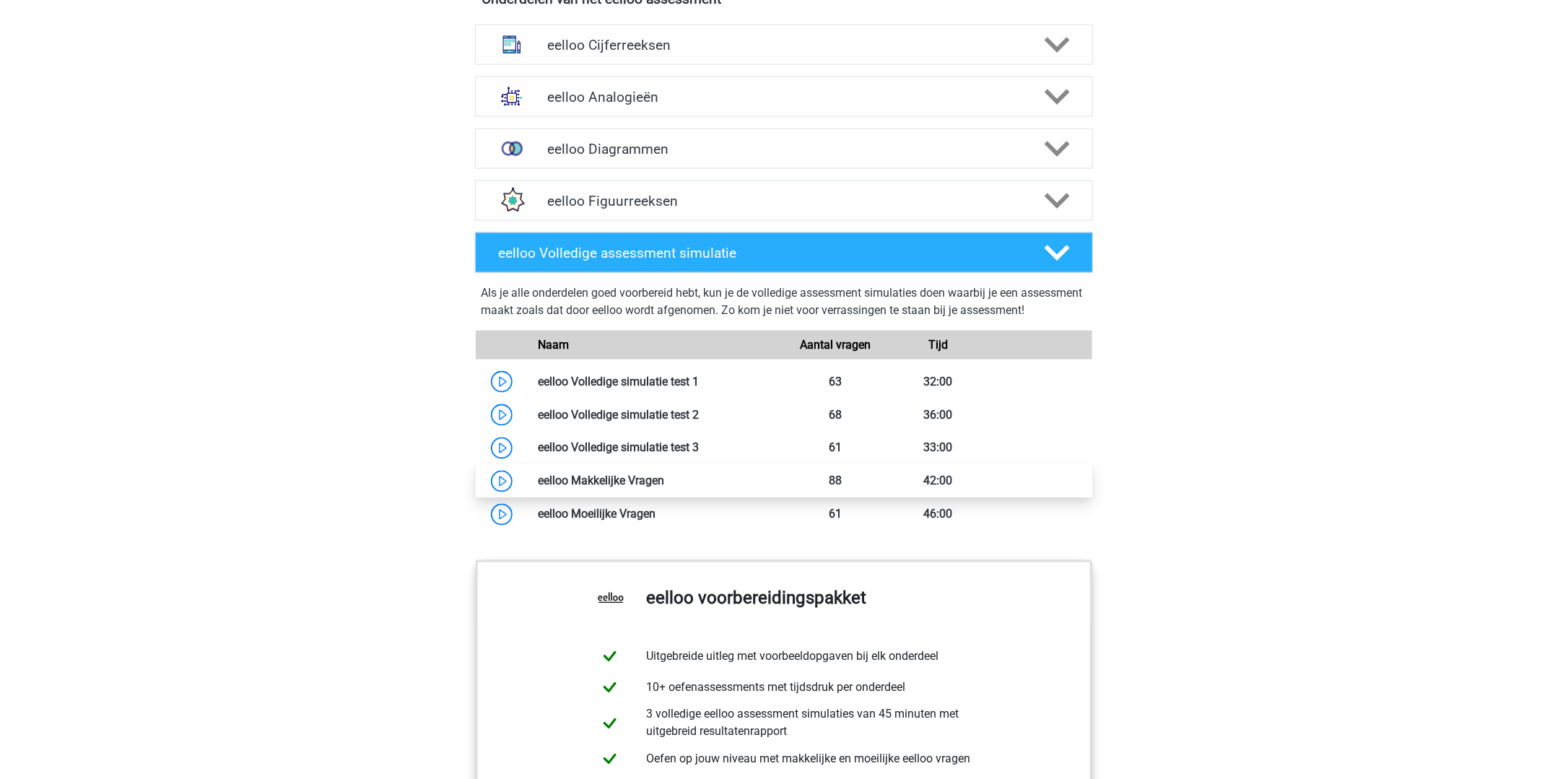
click at [664, 488] on link at bounding box center [664, 481] width 0 height 13
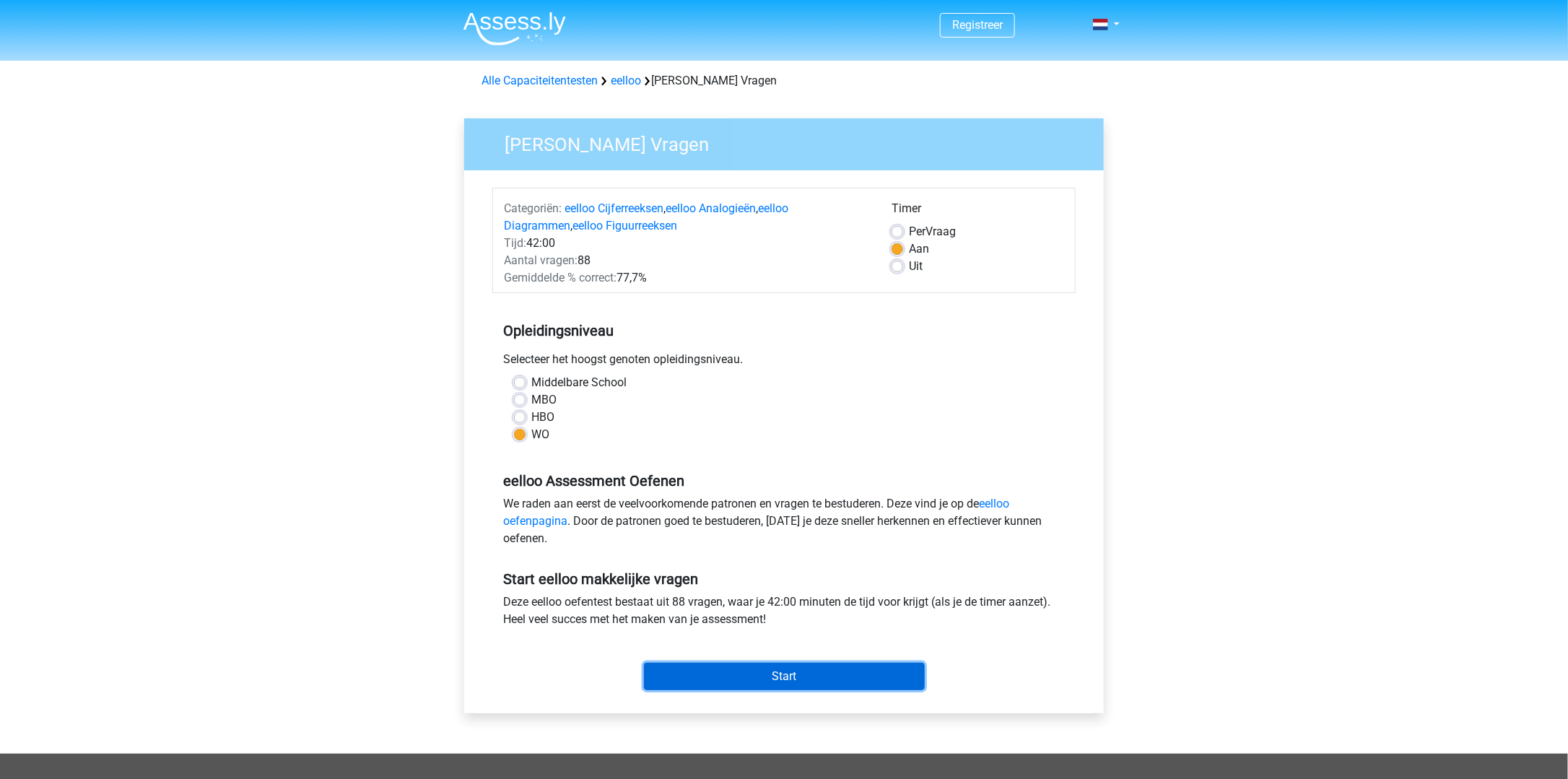
click at [817, 670] on input "Start" at bounding box center [784, 676] width 281 height 28
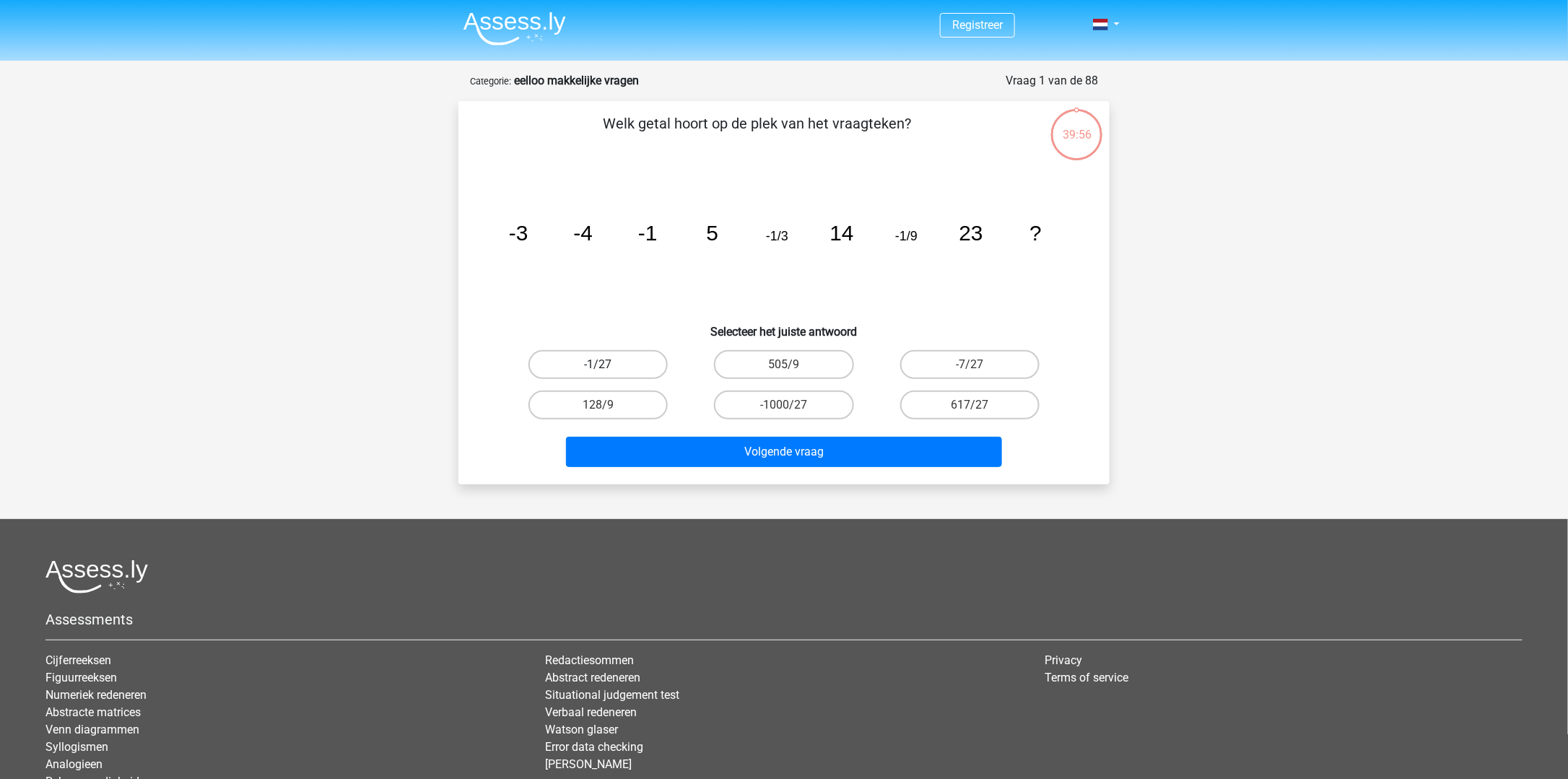
click at [632, 362] on label "-1/27" at bounding box center [597, 364] width 139 height 29
click at [608, 364] on input "-1/27" at bounding box center [603, 369] width 9 height 9
radio input "true"
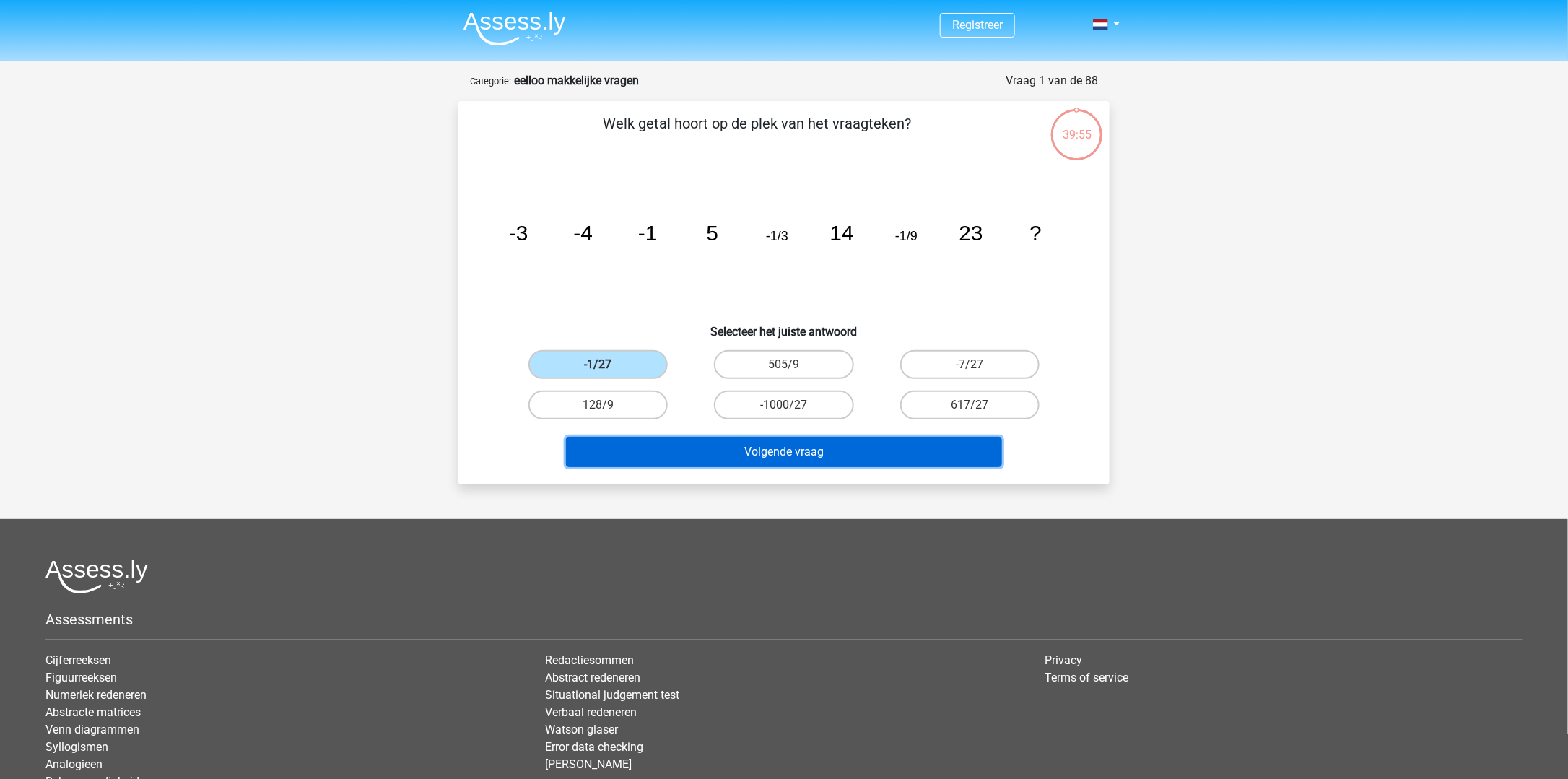
click at [753, 449] on button "Volgende vraag" at bounding box center [784, 452] width 437 height 31
